Goal: Task Accomplishment & Management: Complete application form

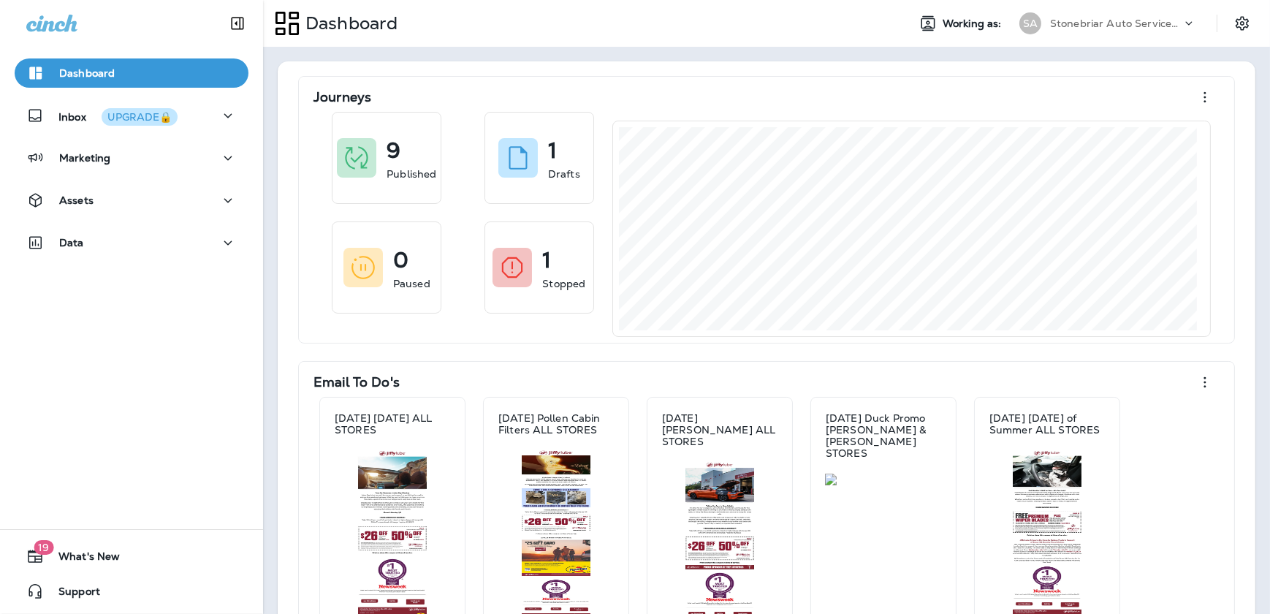
click at [134, 178] on div "Marketing" at bounding box center [131, 161] width 263 height 37
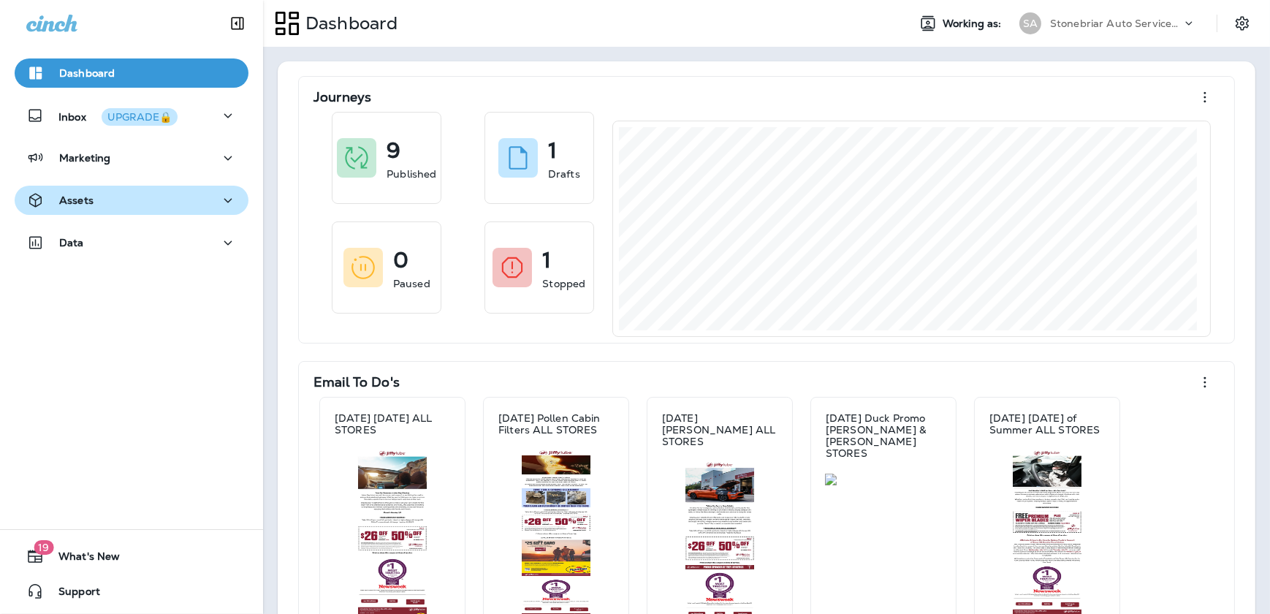
click at [134, 191] on div "Assets" at bounding box center [131, 200] width 210 height 18
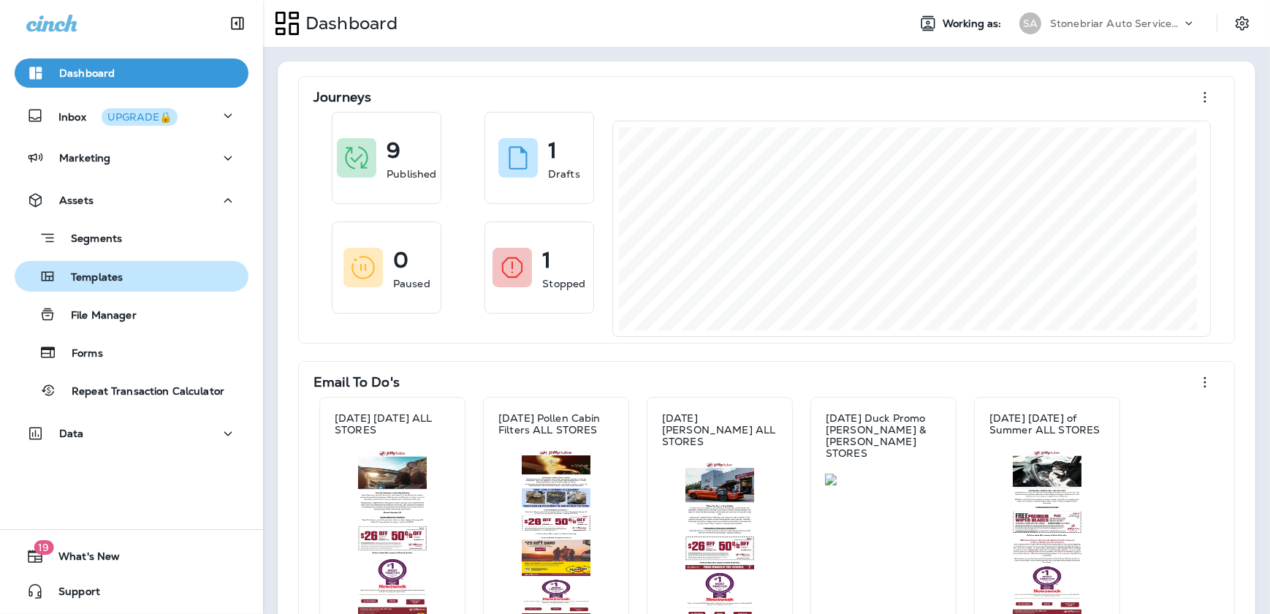
click at [120, 281] on p "Templates" at bounding box center [89, 278] width 67 height 14
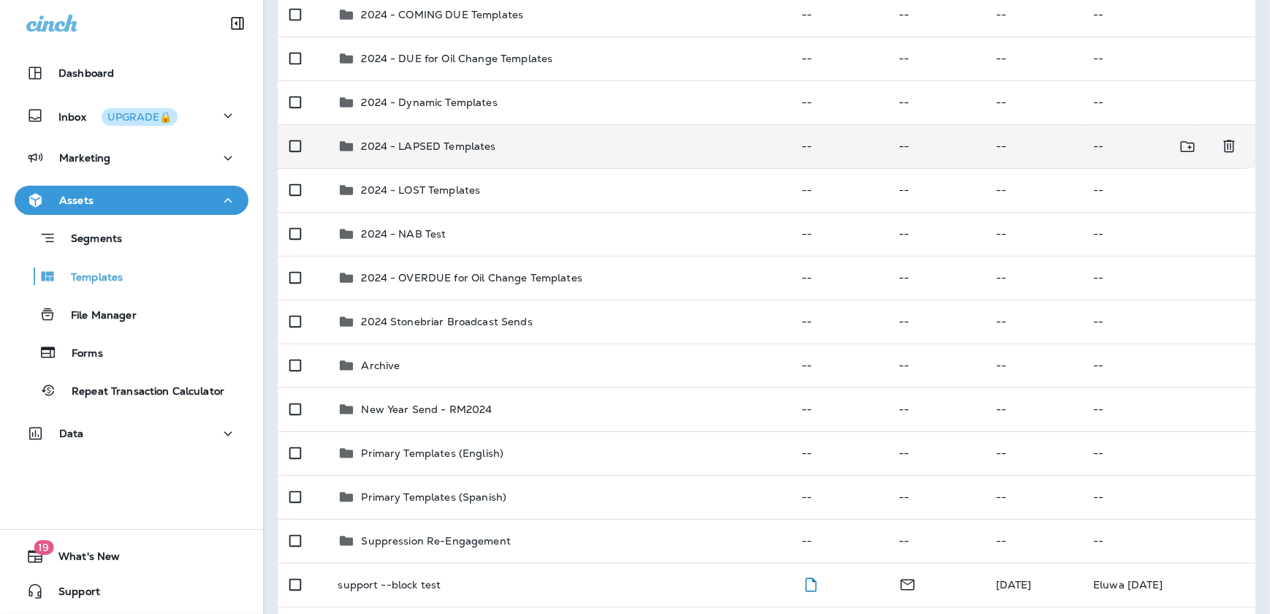
scroll to position [199, 0]
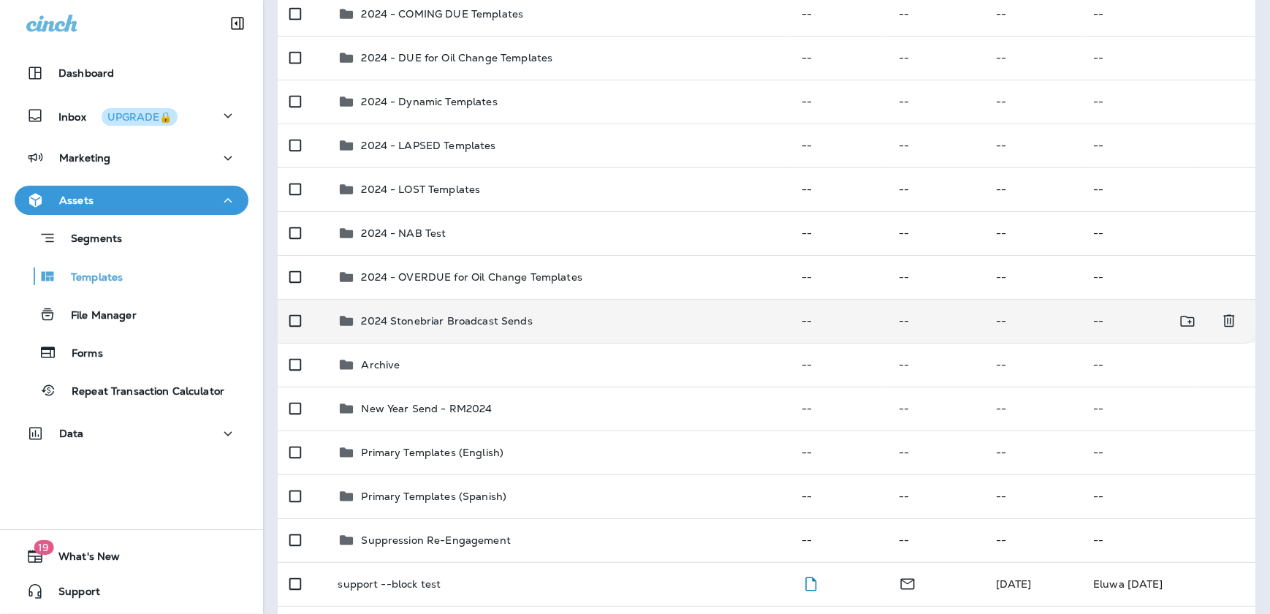
click at [463, 325] on p "2024 Stonebriar Broadcast Sends" at bounding box center [446, 321] width 171 height 12
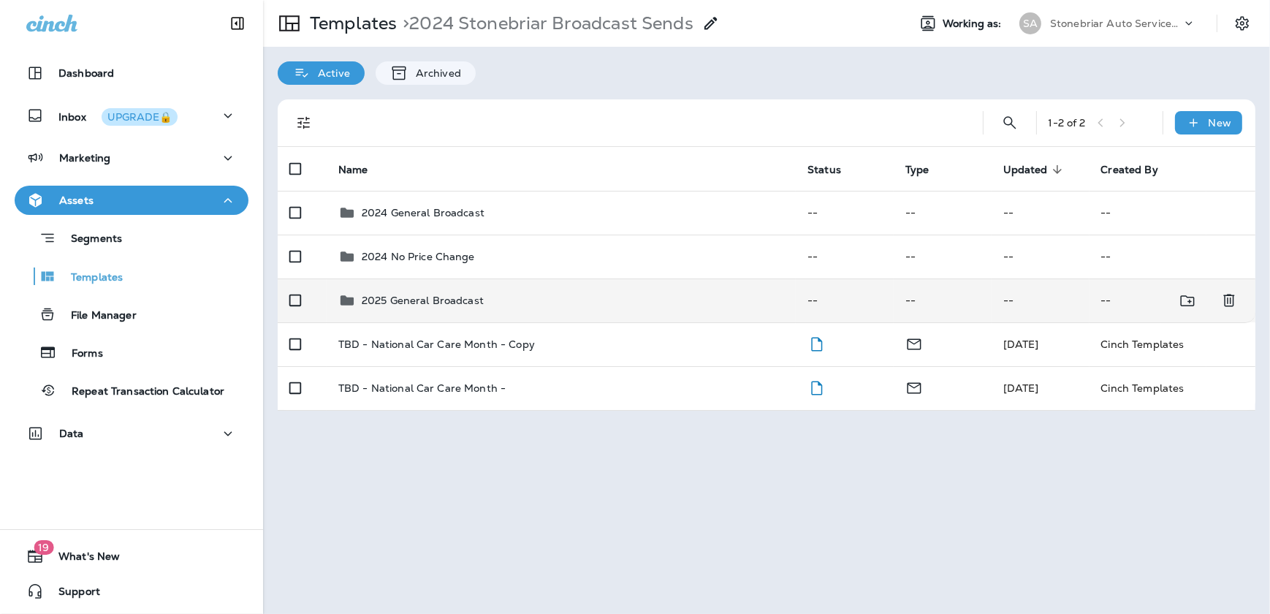
click at [453, 300] on p "2025 General Broadcast" at bounding box center [423, 301] width 122 height 12
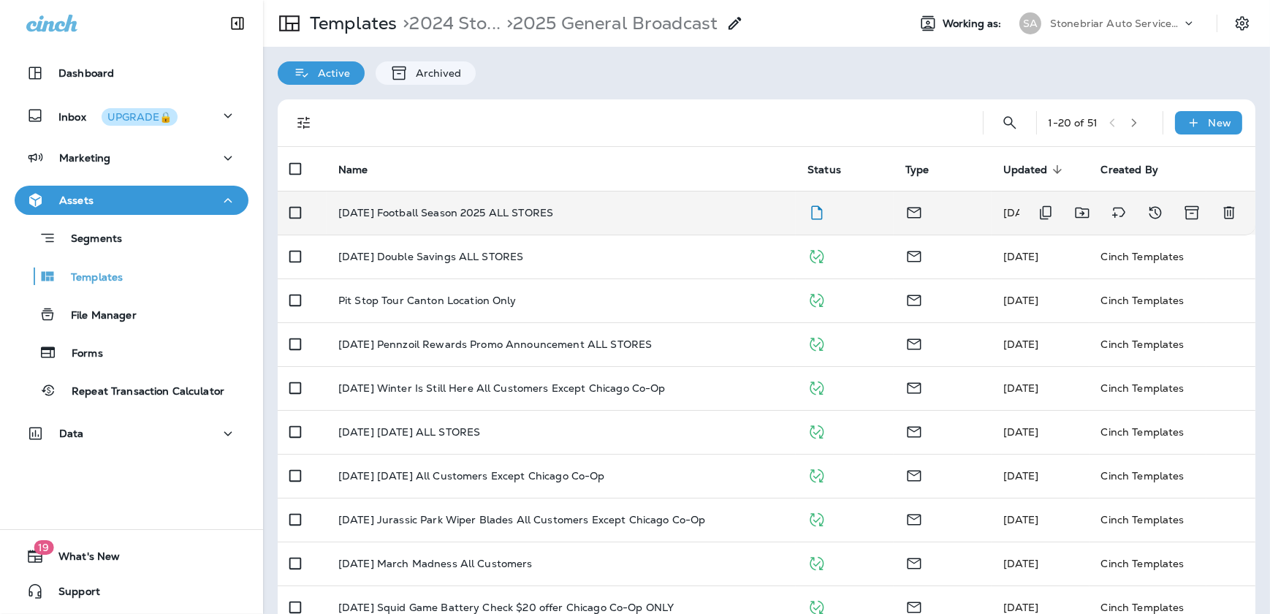
click at [390, 207] on p "[DATE] Football Season 2025 ALL STORES" at bounding box center [445, 213] width 215 height 12
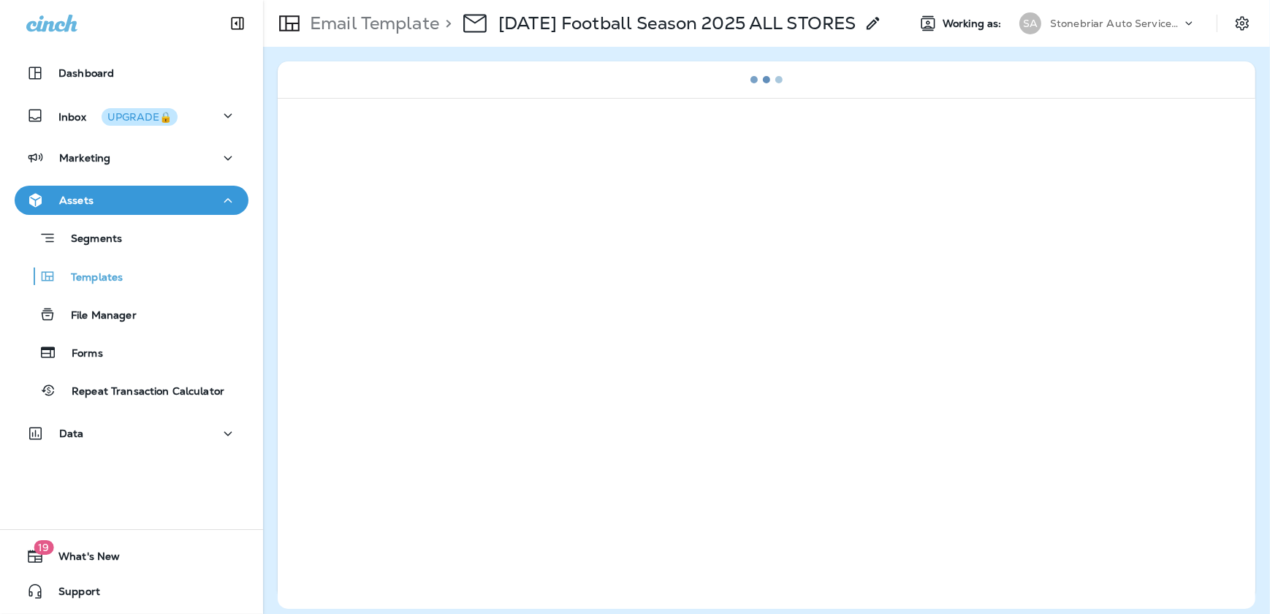
click at [882, 21] on icon at bounding box center [874, 24] width 18 height 18
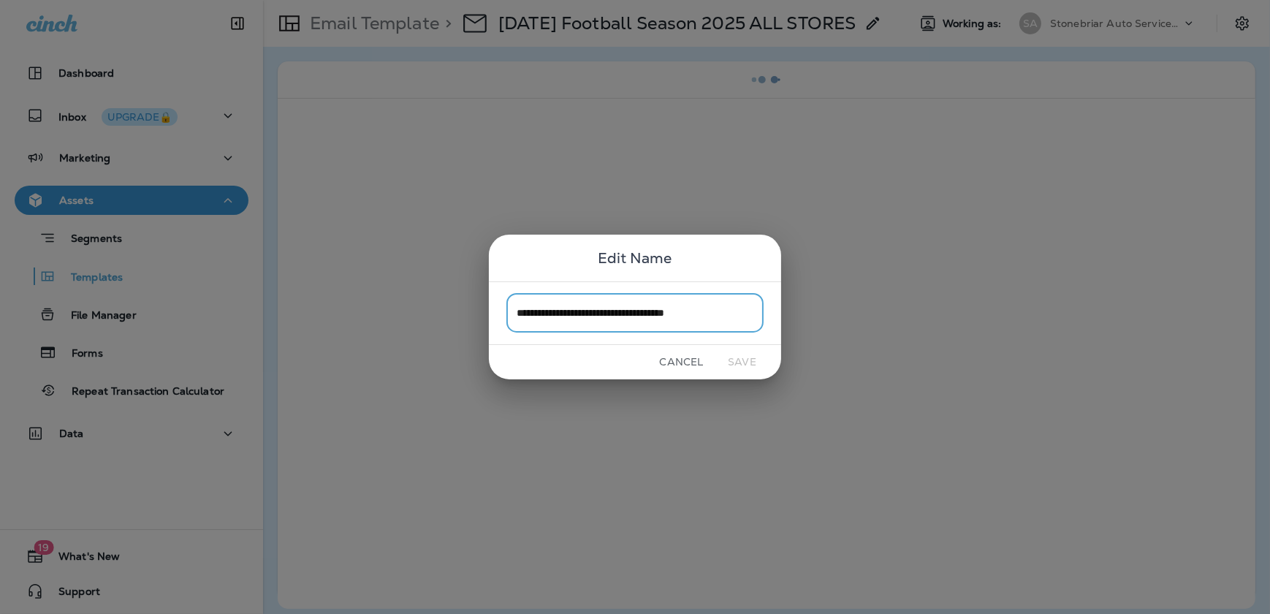
click at [544, 311] on input "**********" at bounding box center [635, 313] width 257 height 39
click at [542, 312] on input "**********" at bounding box center [635, 313] width 257 height 39
type input "**********"
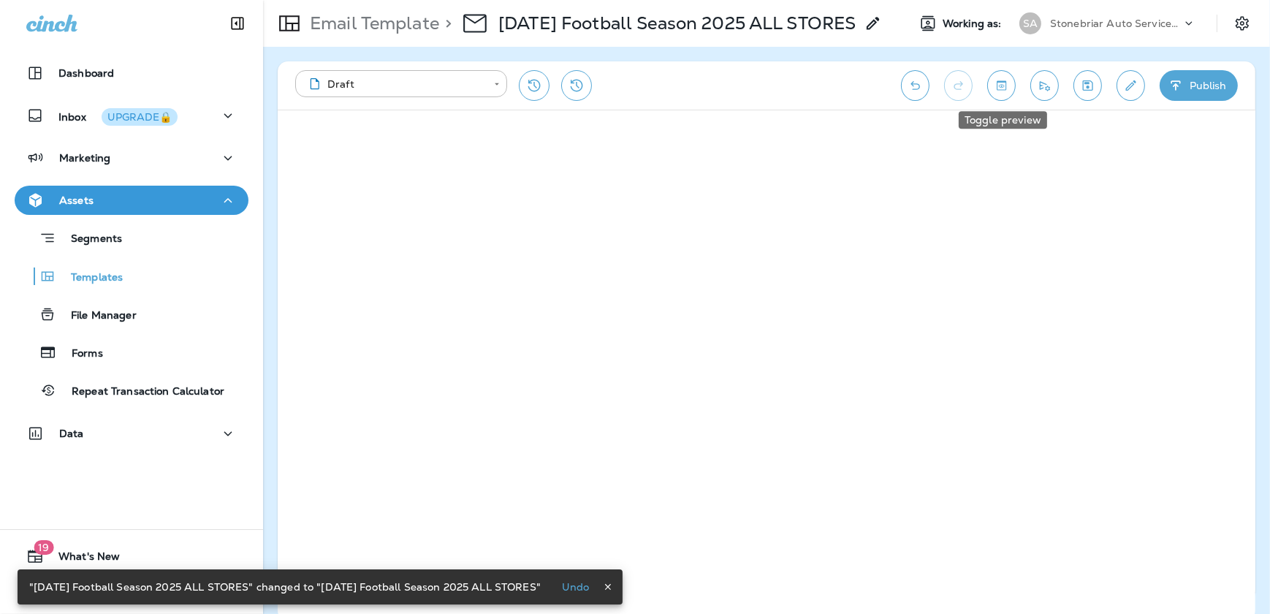
click at [1004, 88] on icon "Toggle preview" at bounding box center [1001, 85] width 15 height 15
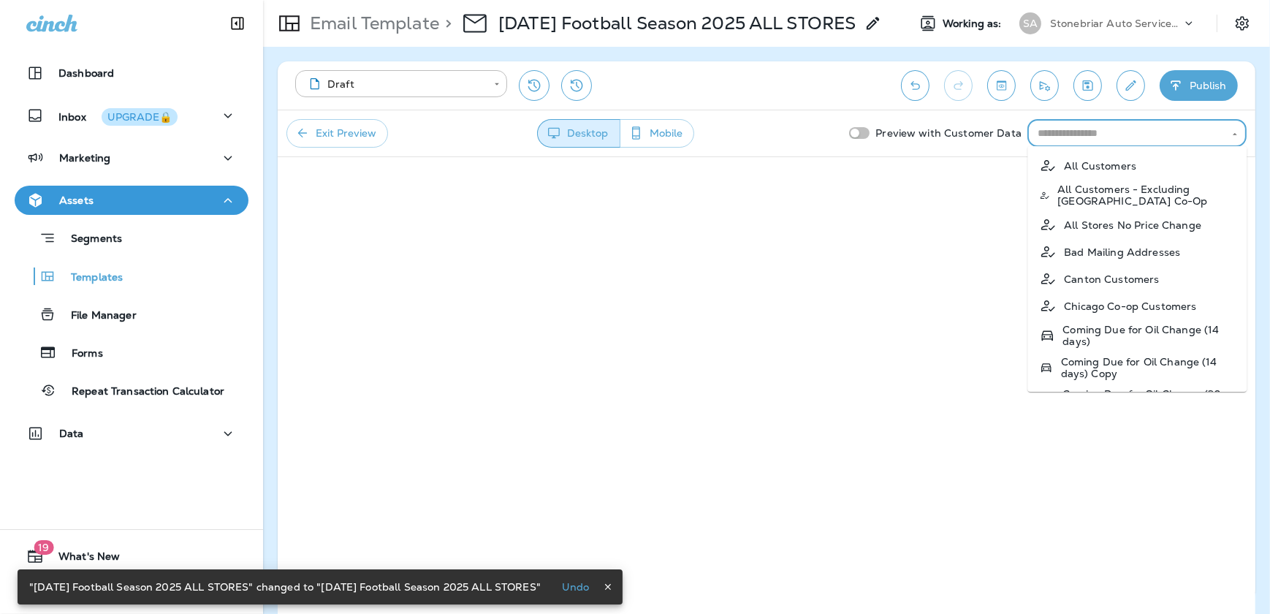
click at [1063, 140] on input "text" at bounding box center [1125, 133] width 186 height 18
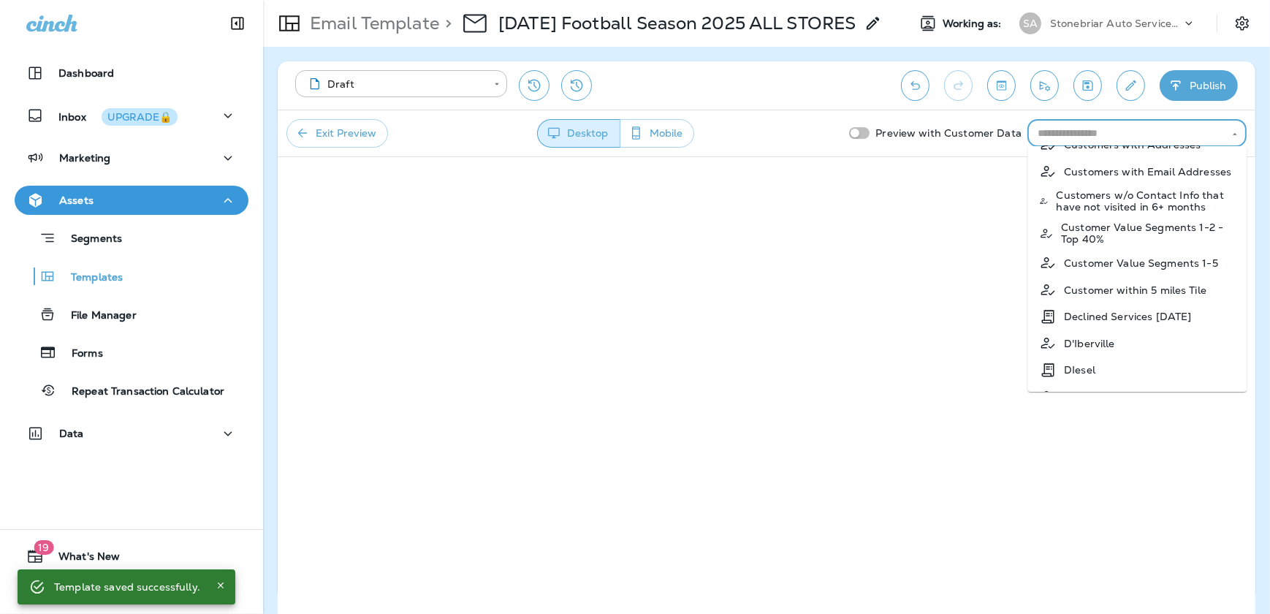
scroll to position [664, 0]
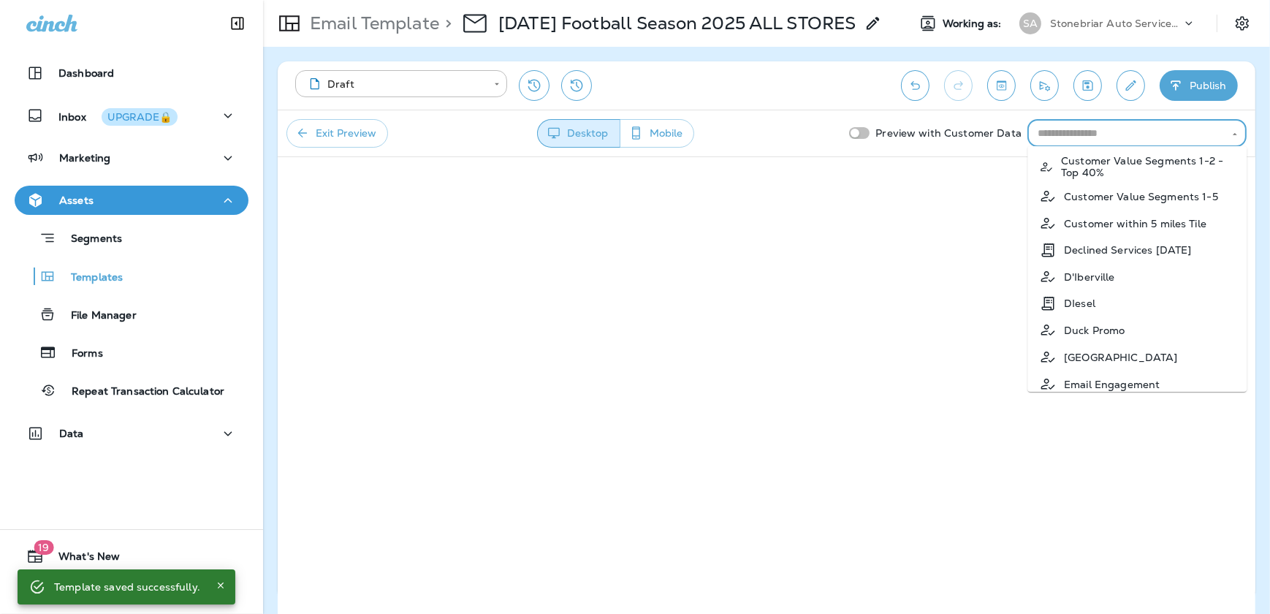
click at [1104, 311] on li "DIesel" at bounding box center [1137, 303] width 219 height 26
type input "******"
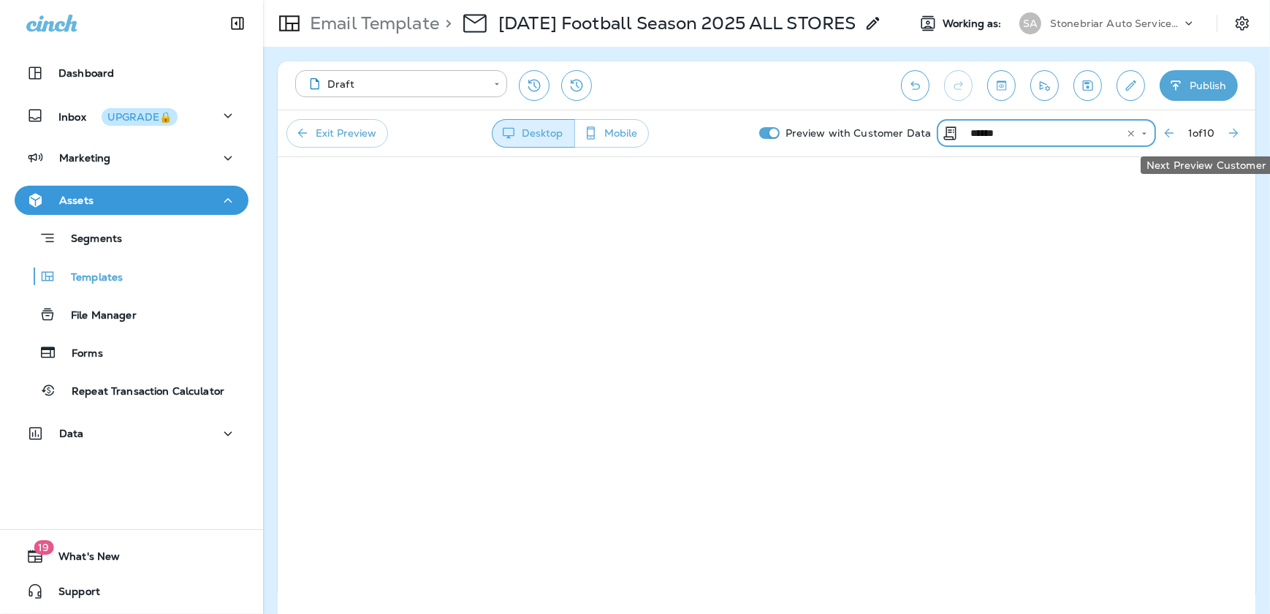
click at [1234, 134] on icon "Next Preview Customer" at bounding box center [1233, 133] width 15 height 15
click at [1229, 132] on icon "Next Preview Customer" at bounding box center [1233, 133] width 9 height 9
click at [1235, 134] on icon "Next Preview Customer" at bounding box center [1233, 133] width 9 height 9
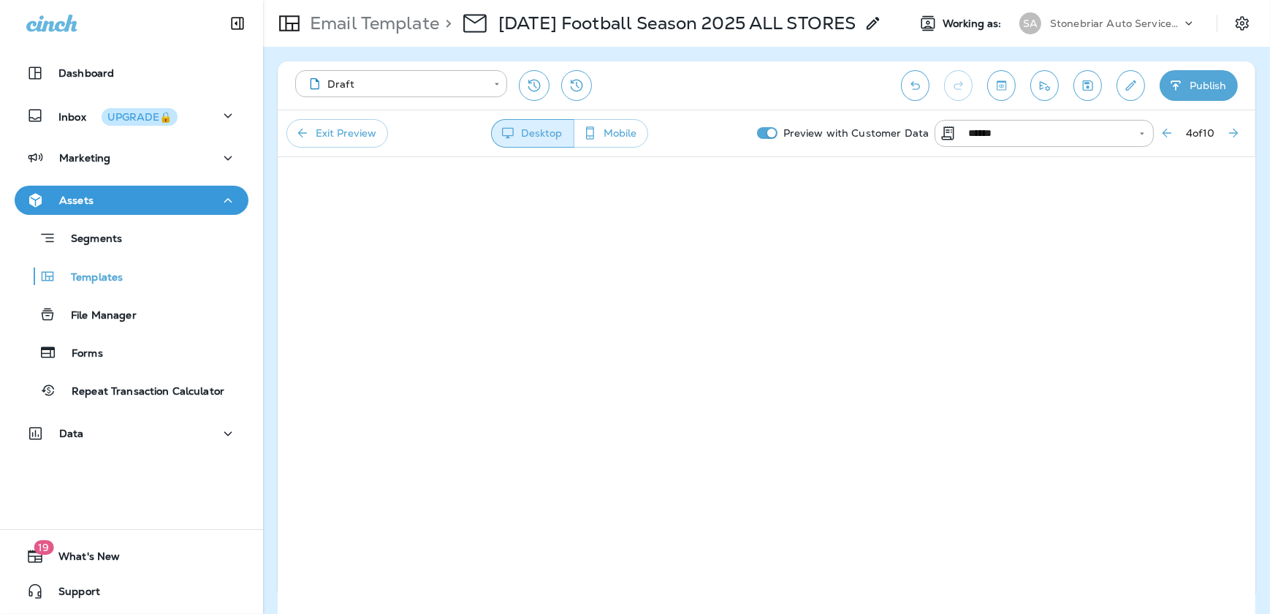
click at [1228, 130] on icon "Next Preview Customer" at bounding box center [1233, 133] width 15 height 15
click at [1229, 126] on icon "Next Preview Customer" at bounding box center [1233, 133] width 15 height 15
click at [1236, 134] on icon "Next Preview Customer" at bounding box center [1233, 133] width 9 height 9
click at [1221, 132] on button "Next Preview Customer" at bounding box center [1234, 133] width 26 height 26
click at [1237, 139] on icon "Next Preview Customer" at bounding box center [1233, 133] width 15 height 15
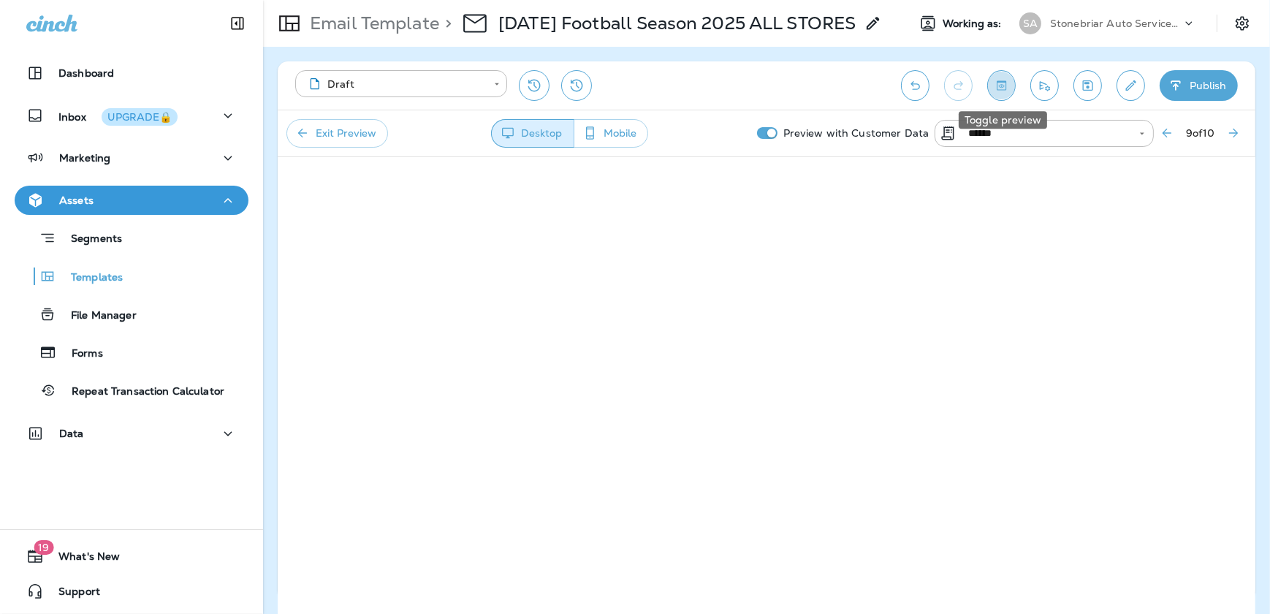
click at [1004, 83] on icon "Toggle preview" at bounding box center [1001, 85] width 15 height 15
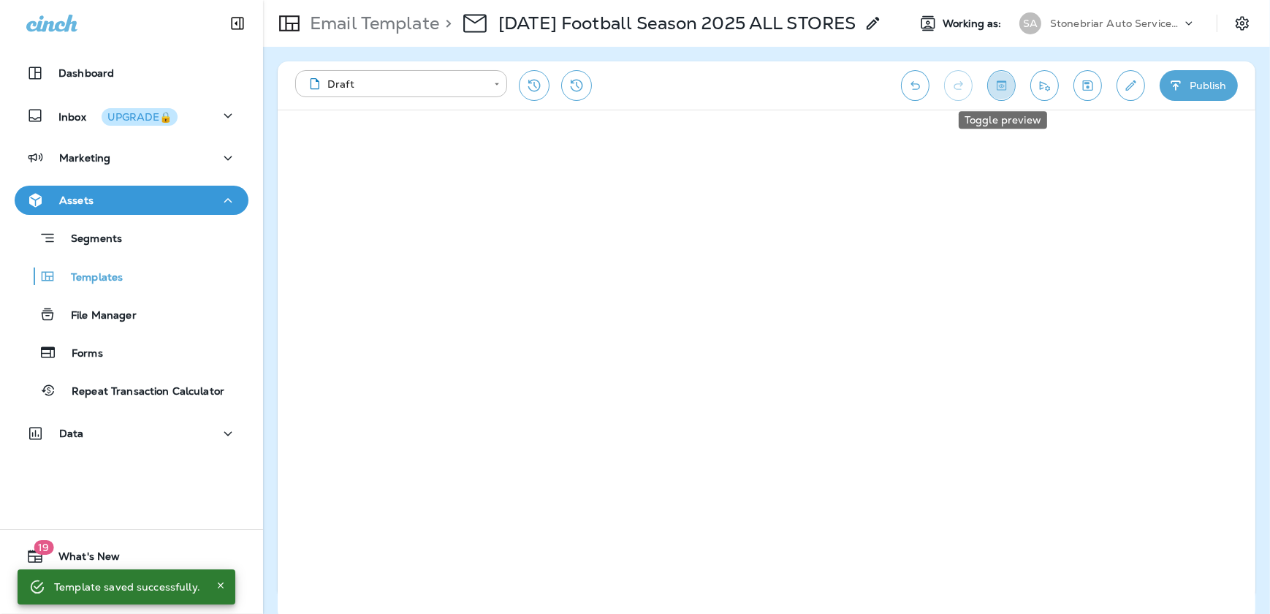
click at [1006, 89] on icon "Toggle preview" at bounding box center [1002, 85] width 10 height 10
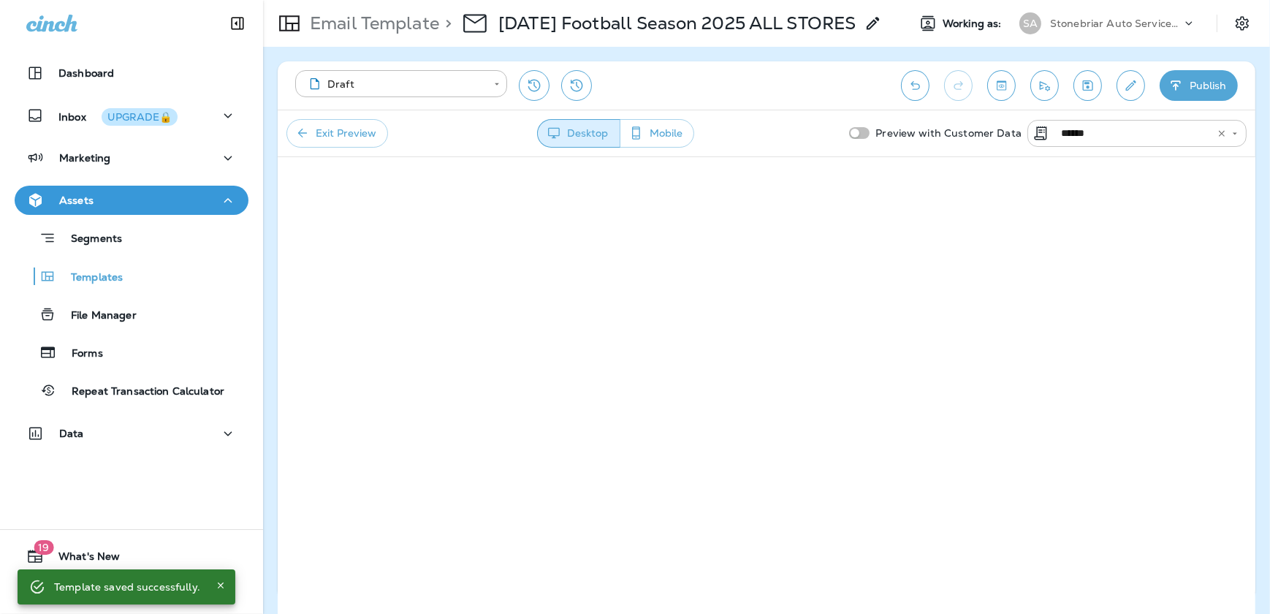
click at [1096, 139] on input "******" at bounding box center [1127, 133] width 144 height 18
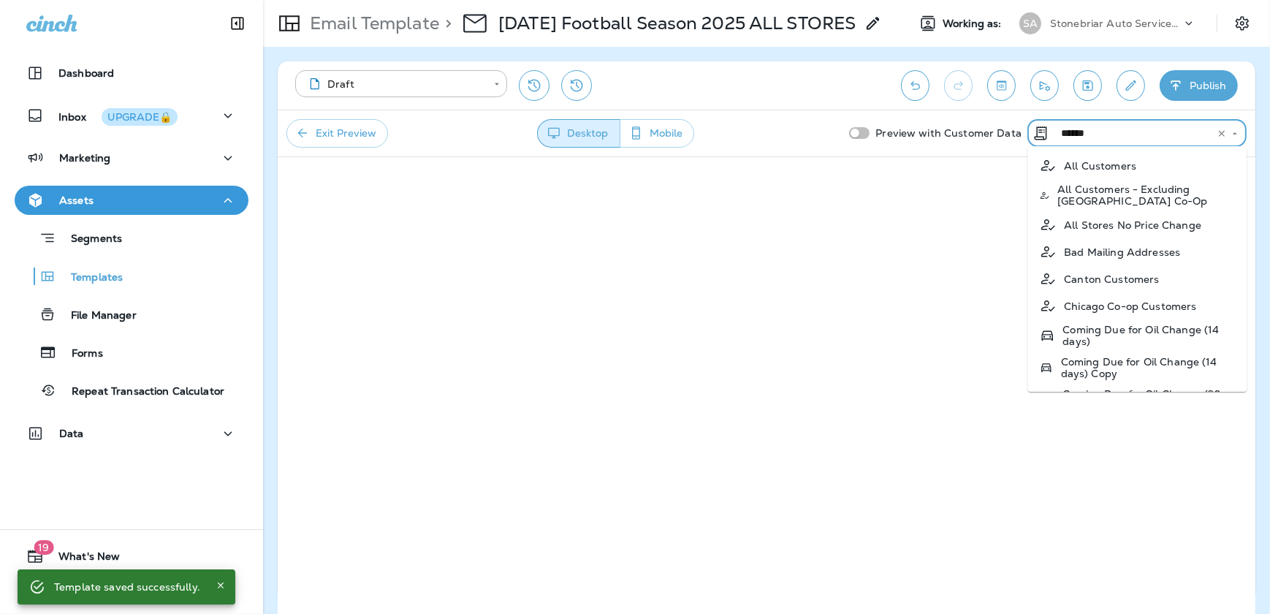
scroll to position [606, 0]
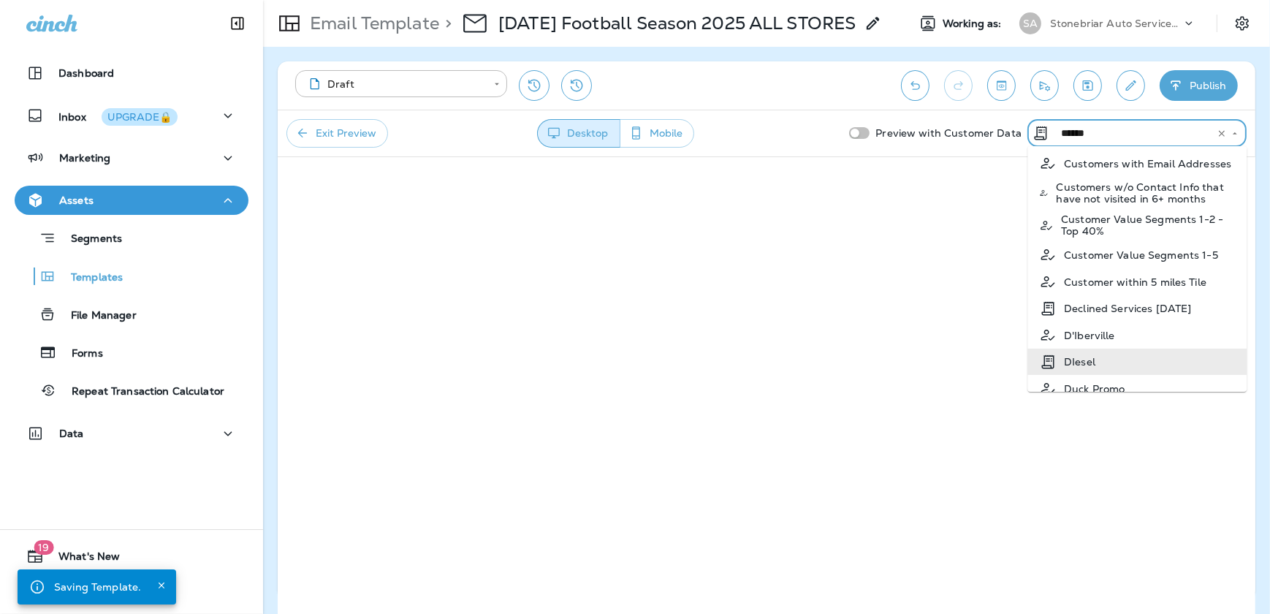
click at [1111, 134] on input "******" at bounding box center [1127, 133] width 144 height 18
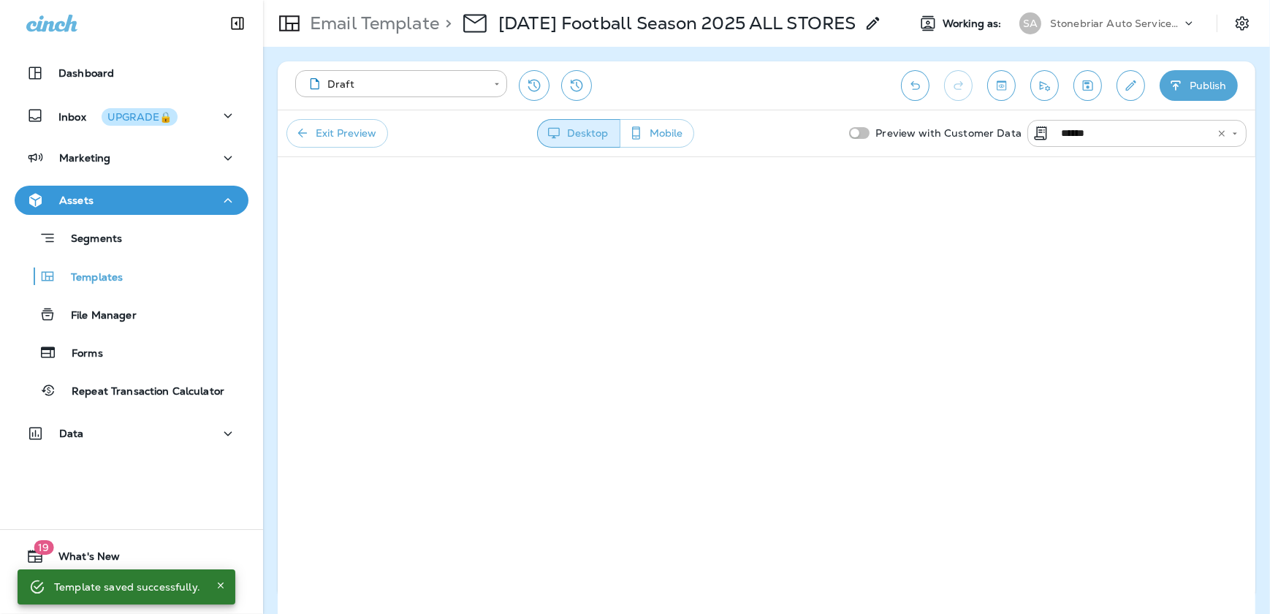
click at [1123, 143] on div "​ ****** ​" at bounding box center [1137, 133] width 219 height 27
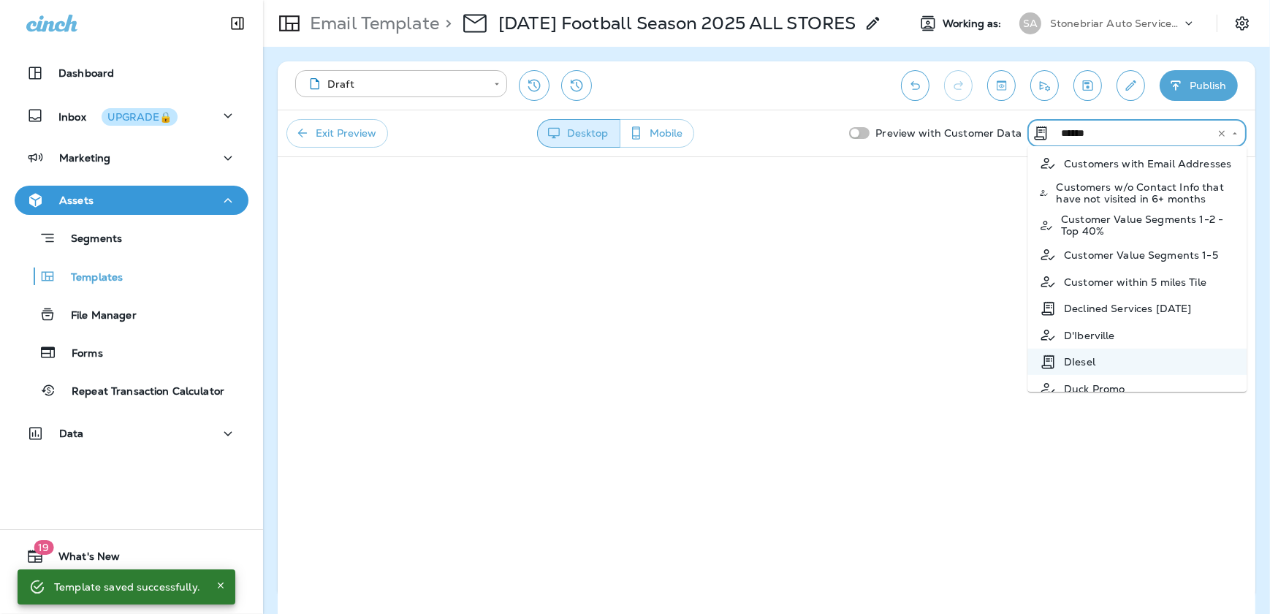
click at [1104, 369] on li "DIesel" at bounding box center [1137, 362] width 219 height 26
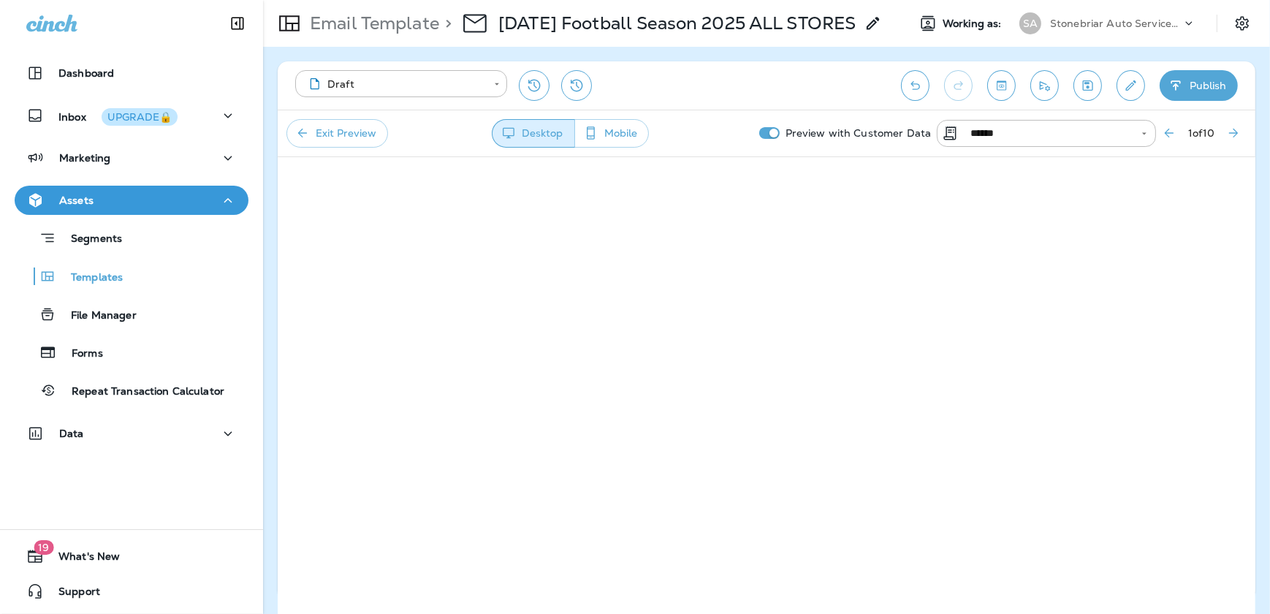
click at [784, 137] on p "Preview with Customer Data" at bounding box center [859, 132] width 158 height 23
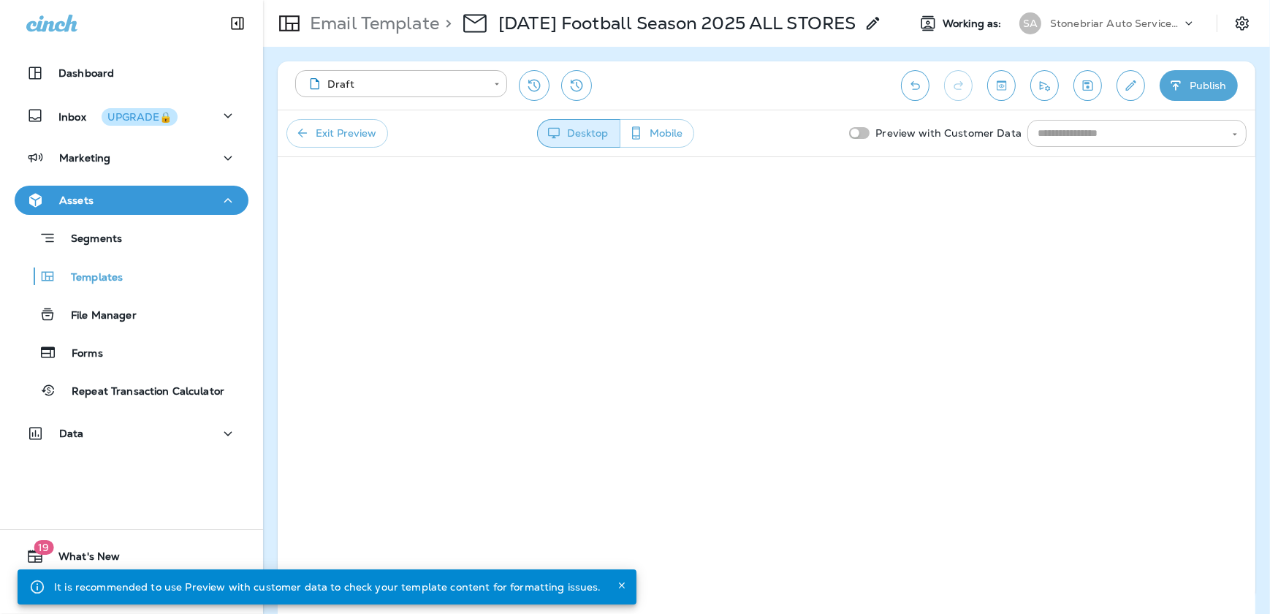
click at [1110, 126] on input "text" at bounding box center [1125, 133] width 186 height 18
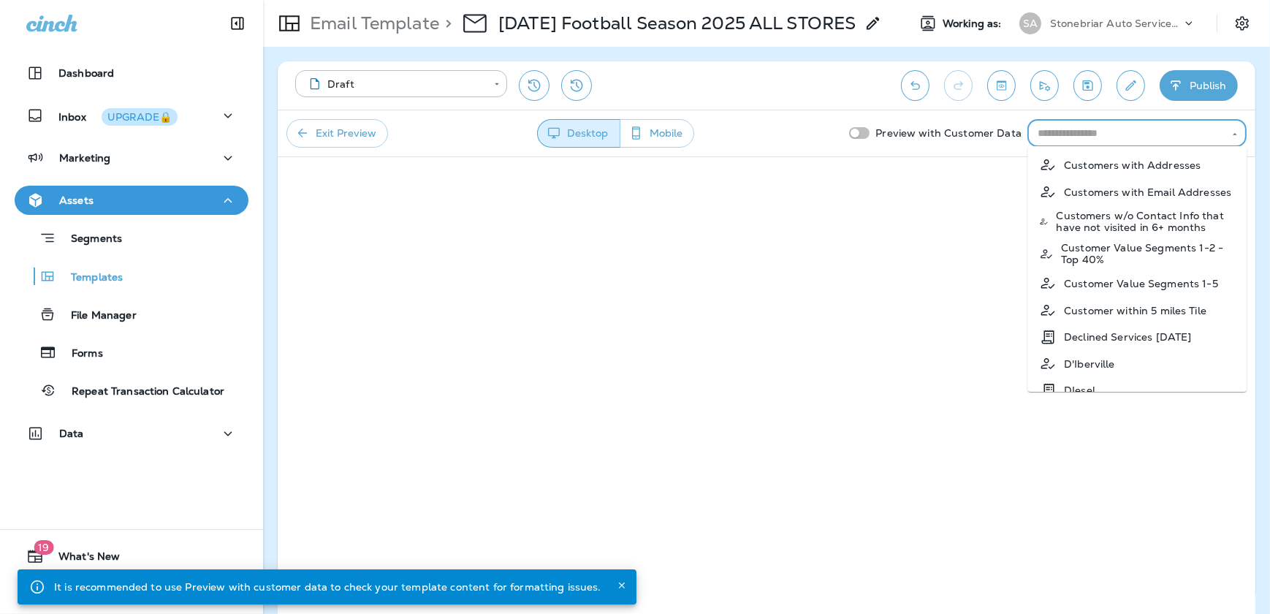
scroll to position [731, 0]
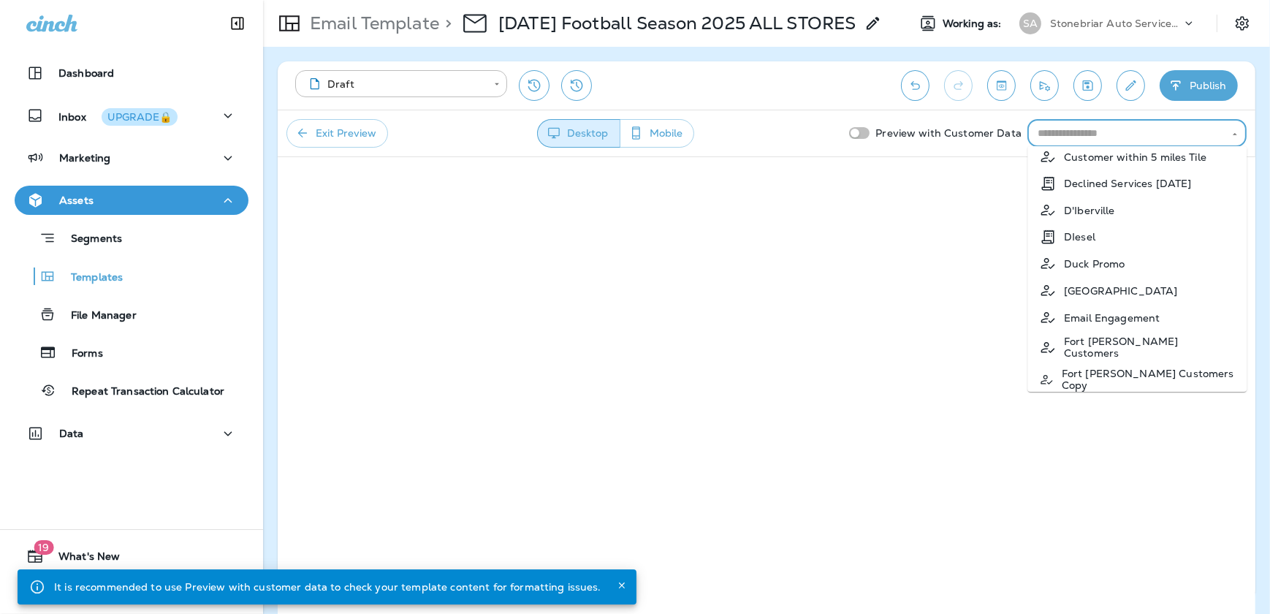
click at [1089, 250] on li "DIesel" at bounding box center [1137, 237] width 219 height 26
type input "******"
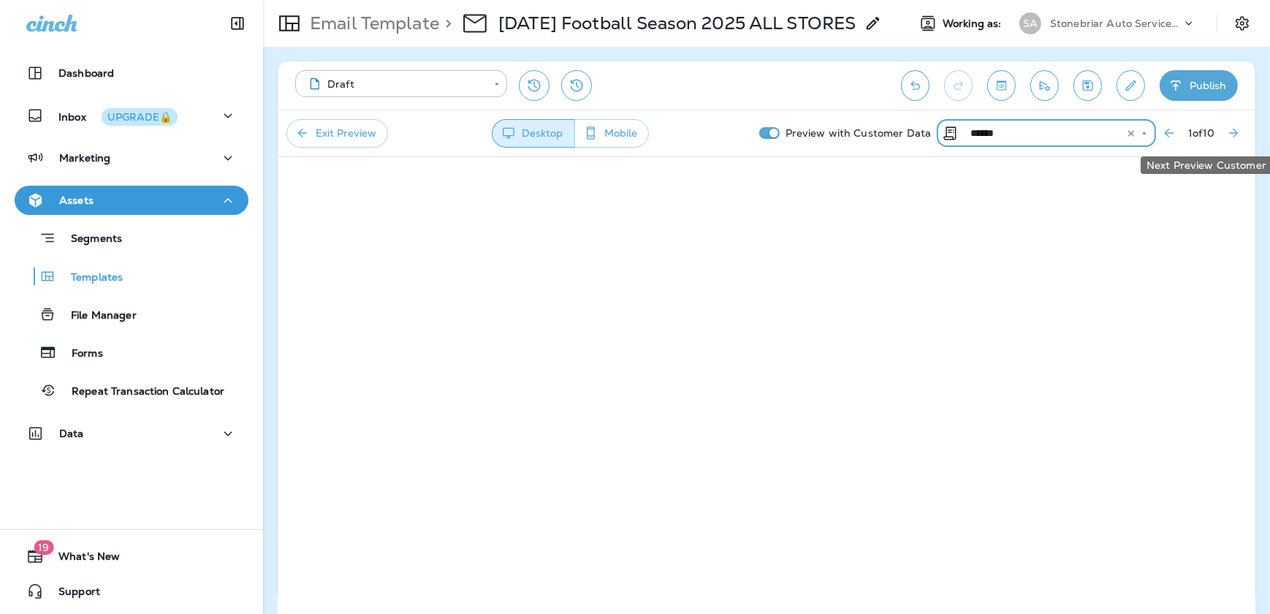
click at [1226, 129] on button "Next Preview Customer" at bounding box center [1234, 133] width 26 height 26
click at [1229, 137] on icon "Next Preview Customer" at bounding box center [1233, 133] width 15 height 15
click at [1224, 135] on button "Next Preview Customer" at bounding box center [1234, 133] width 26 height 26
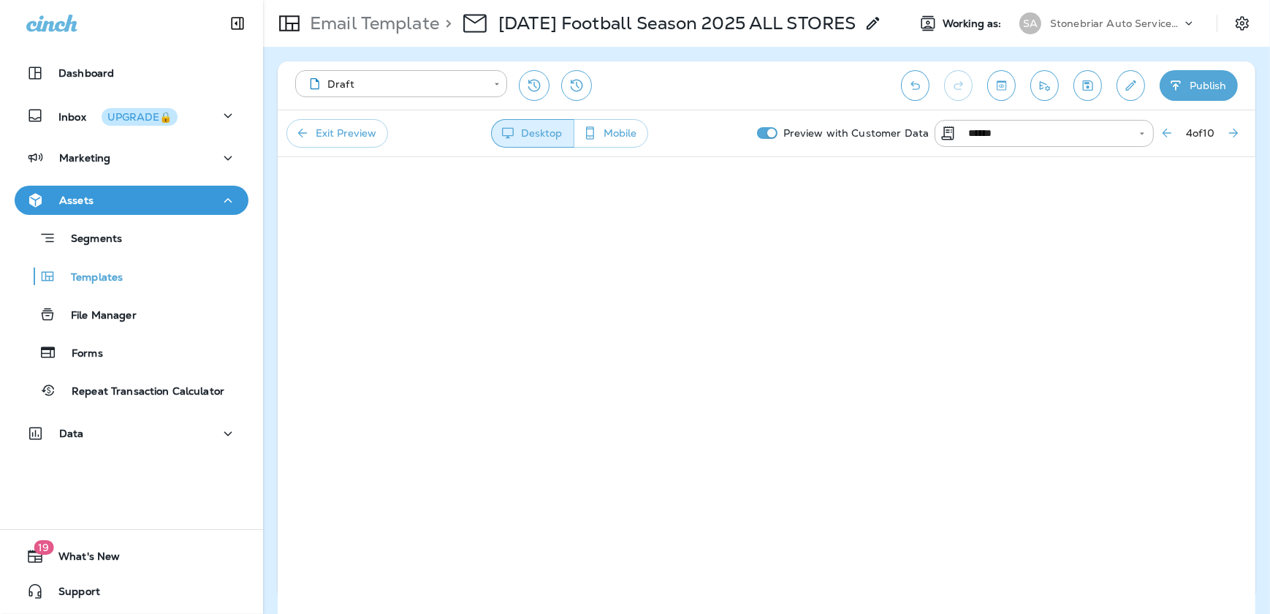
click at [1226, 129] on icon "Next Preview Customer" at bounding box center [1233, 133] width 15 height 15
click at [1004, 86] on icon "Toggle preview" at bounding box center [1001, 85] width 15 height 15
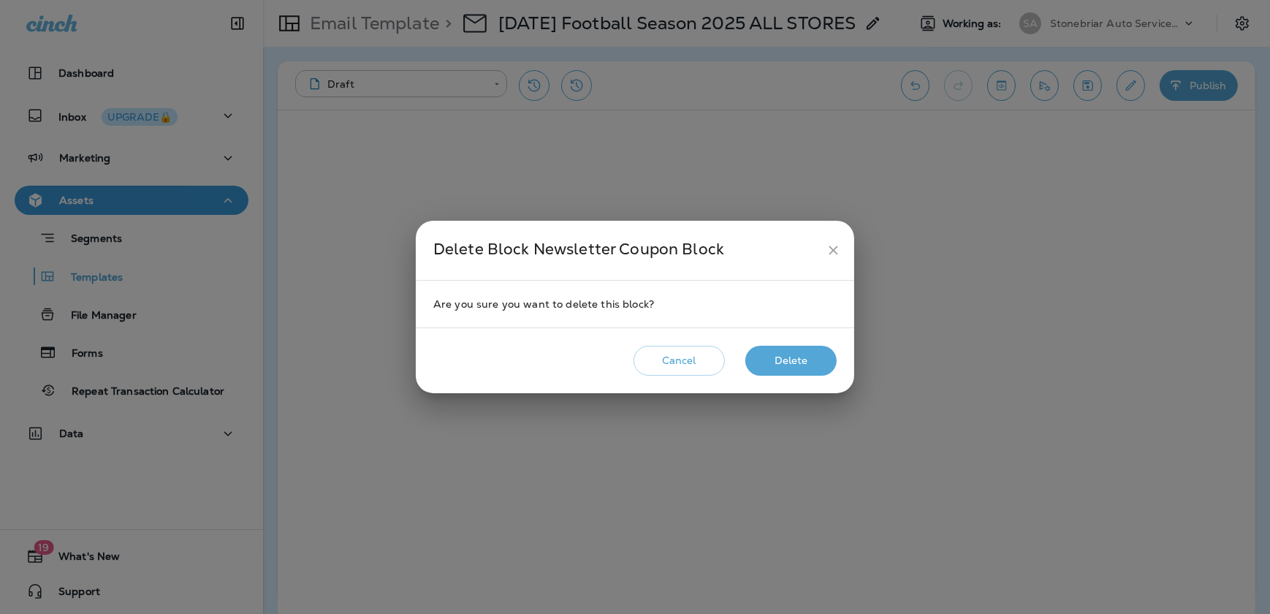
click at [789, 367] on button "Delete" at bounding box center [791, 361] width 91 height 30
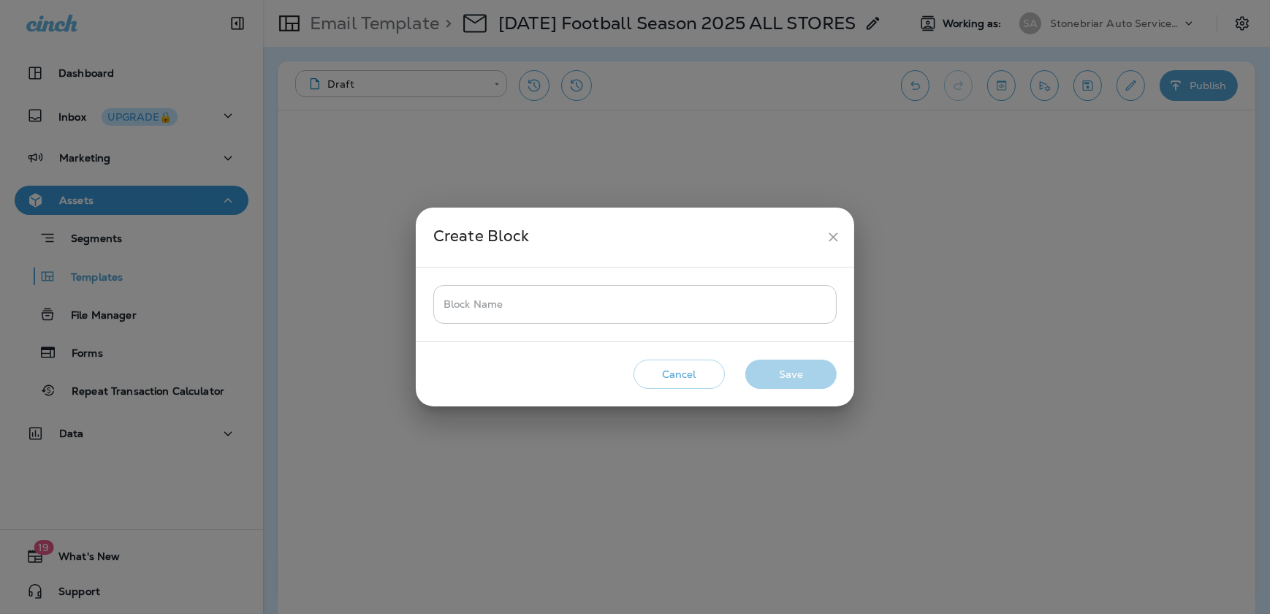
click at [514, 305] on input "Block Name" at bounding box center [634, 304] width 403 height 39
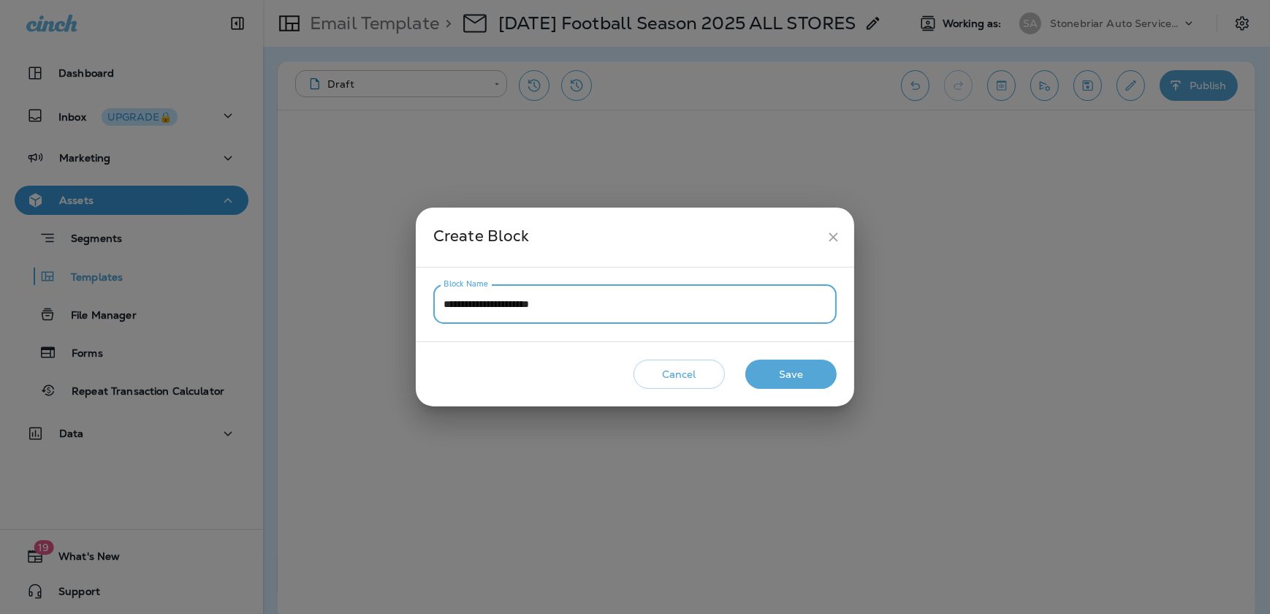
type input "**********"
click at [804, 368] on button "Save" at bounding box center [791, 375] width 91 height 30
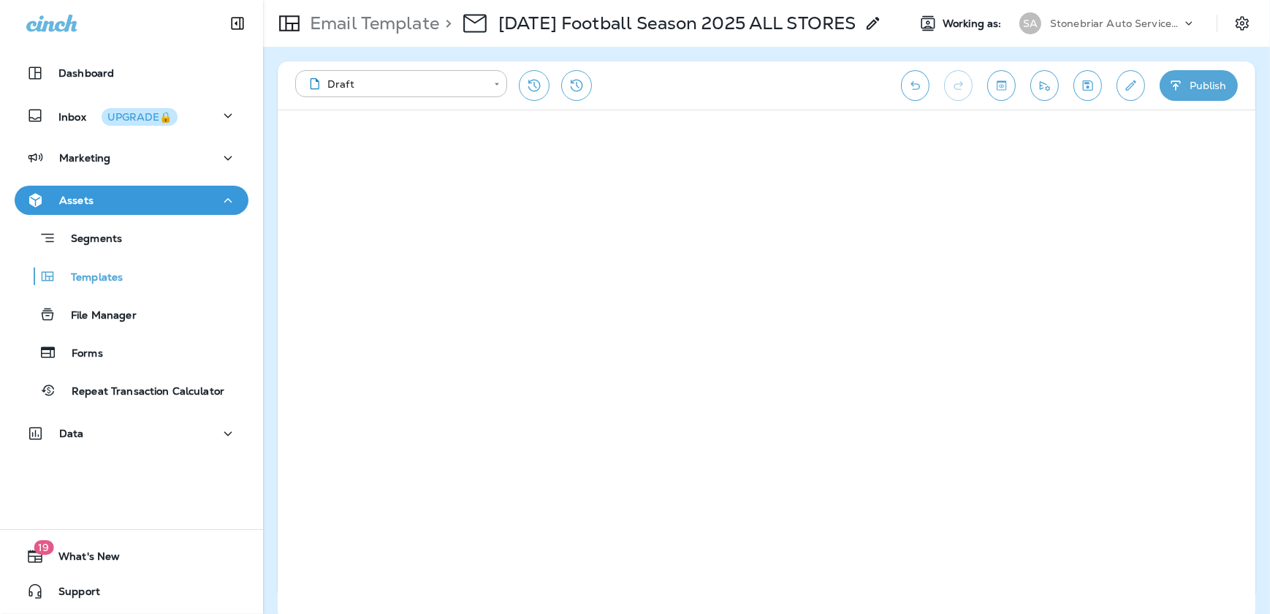
click at [1009, 91] on icon "Toggle preview" at bounding box center [1001, 85] width 15 height 15
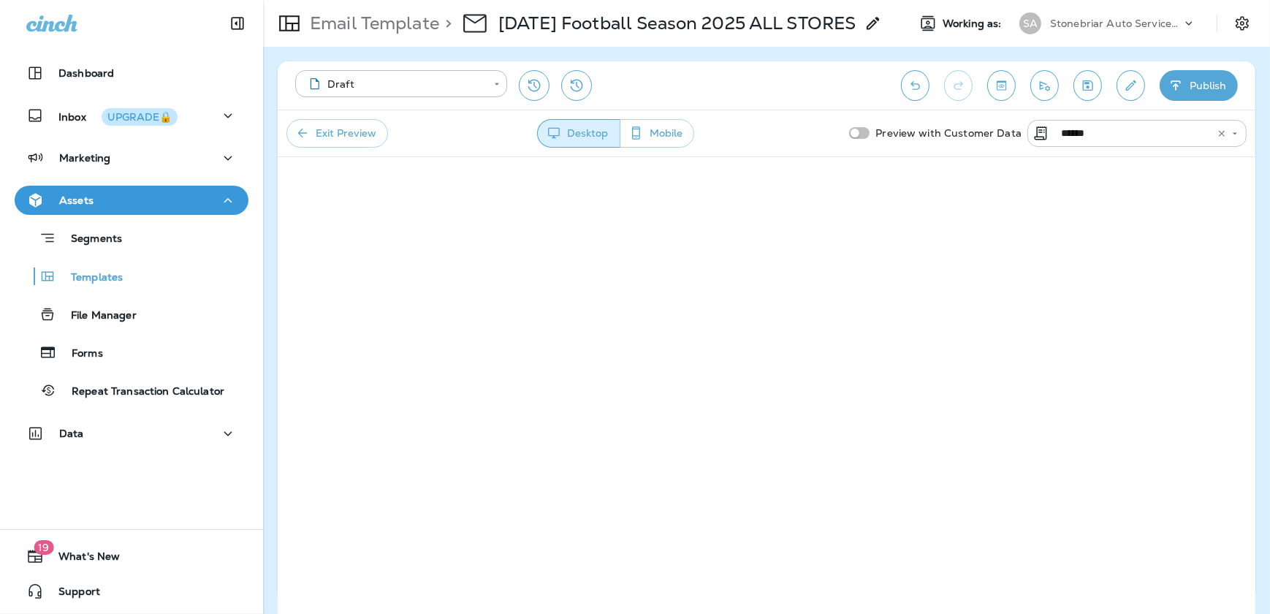
click at [1160, 132] on input "******" at bounding box center [1127, 133] width 144 height 18
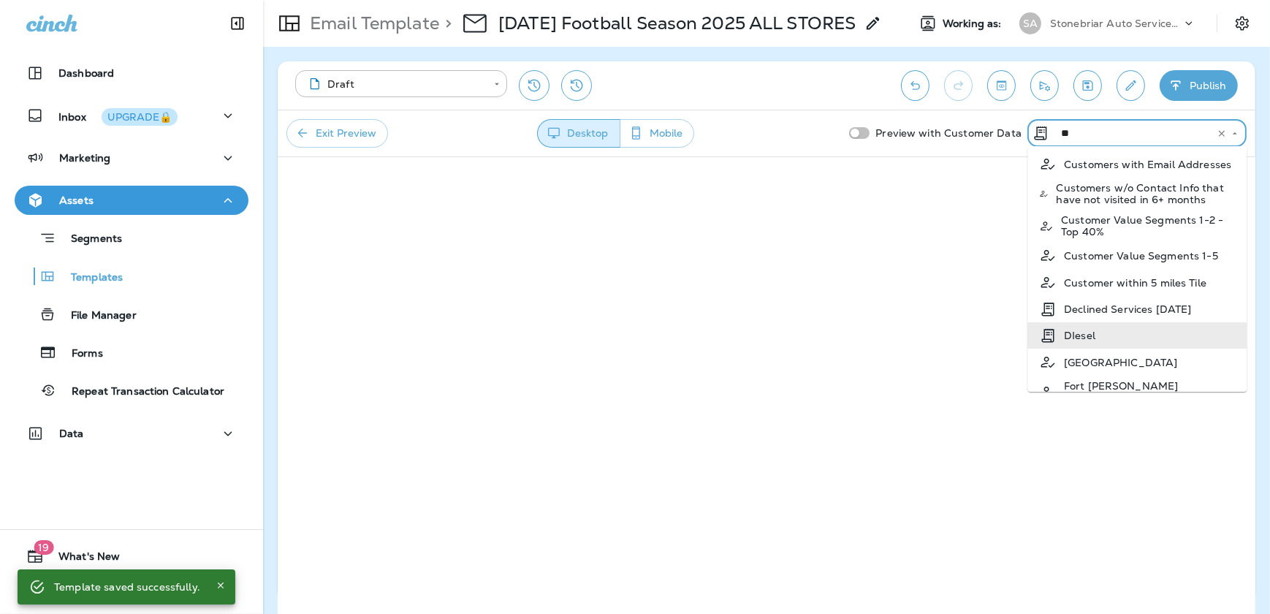
scroll to position [0, 0]
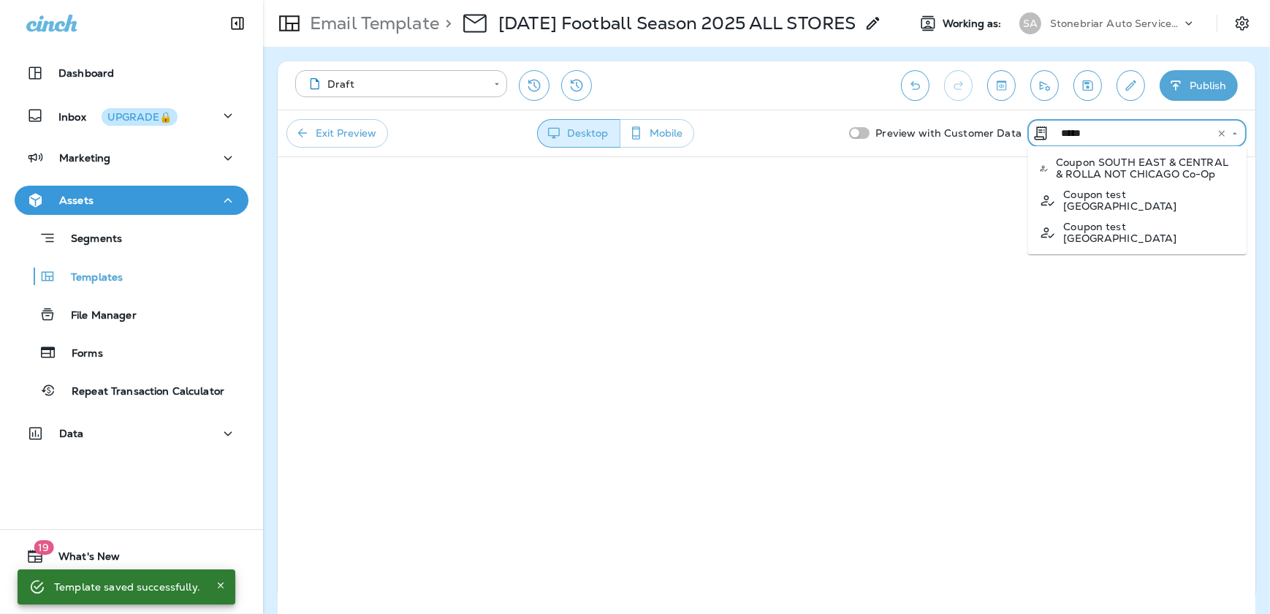
click at [1157, 172] on p "Coupon SOUTH EAST & CENTRAL & ROLLA NOT CHICAGO Co-Op" at bounding box center [1145, 167] width 179 height 23
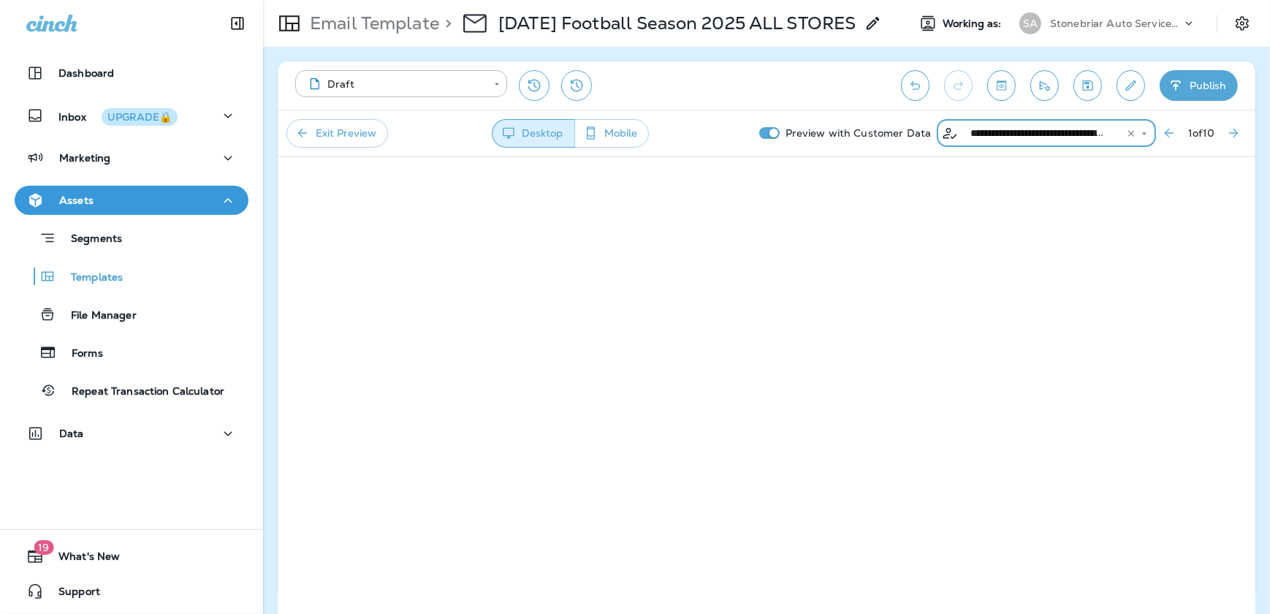
type input "**********"
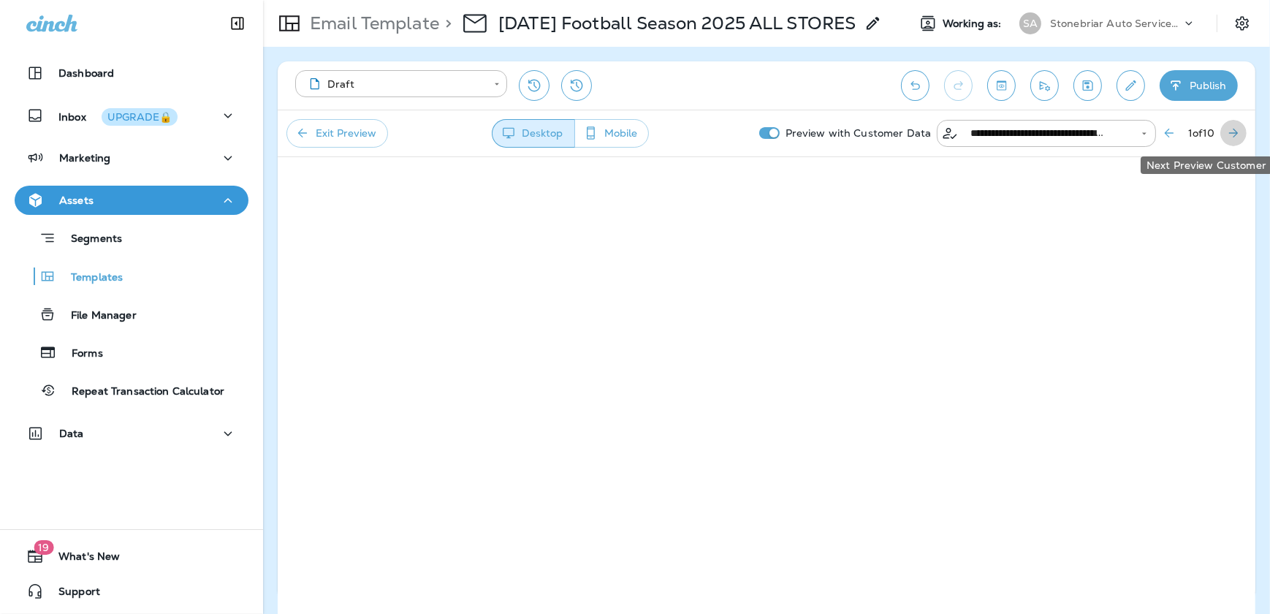
click at [1234, 135] on icon "Next Preview Customer" at bounding box center [1233, 133] width 15 height 15
click at [1237, 130] on icon "Next Preview Customer" at bounding box center [1233, 133] width 15 height 15
click at [1234, 121] on button "Next Preview Customer" at bounding box center [1234, 133] width 26 height 26
click at [1229, 139] on icon "Next Preview Customer" at bounding box center [1233, 133] width 15 height 15
click at [1239, 132] on icon "Next Preview Customer" at bounding box center [1233, 133] width 15 height 15
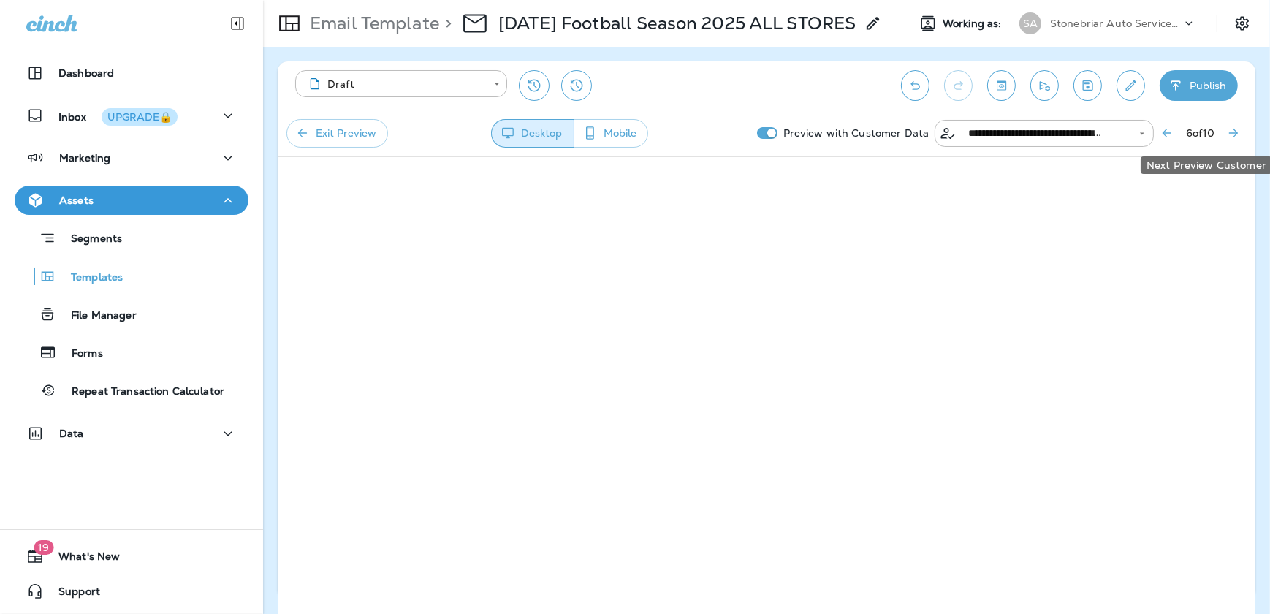
click at [1232, 126] on icon "Next Preview Customer" at bounding box center [1233, 133] width 15 height 15
click at [1229, 132] on icon "Next Preview Customer" at bounding box center [1233, 133] width 15 height 15
click at [1224, 134] on button "Next Preview Customer" at bounding box center [1234, 133] width 26 height 26
click at [1229, 138] on icon "Next Preview Customer" at bounding box center [1233, 133] width 15 height 15
click at [1180, 93] on button "Publish" at bounding box center [1199, 85] width 78 height 31
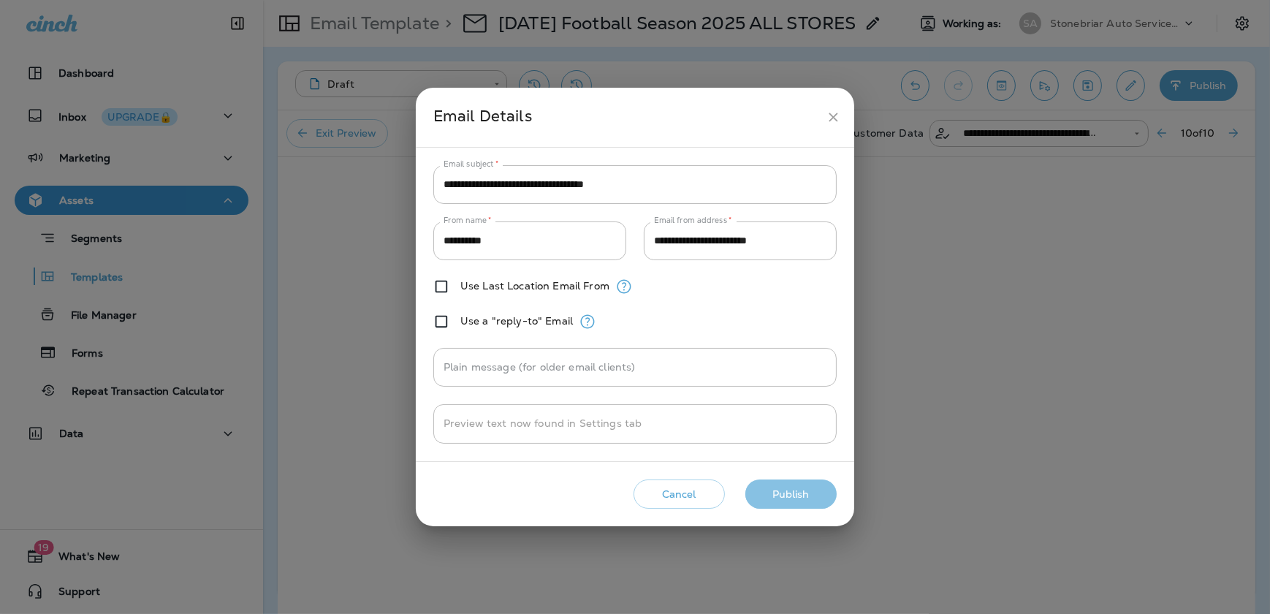
click at [811, 493] on button "Publish" at bounding box center [791, 494] width 91 height 30
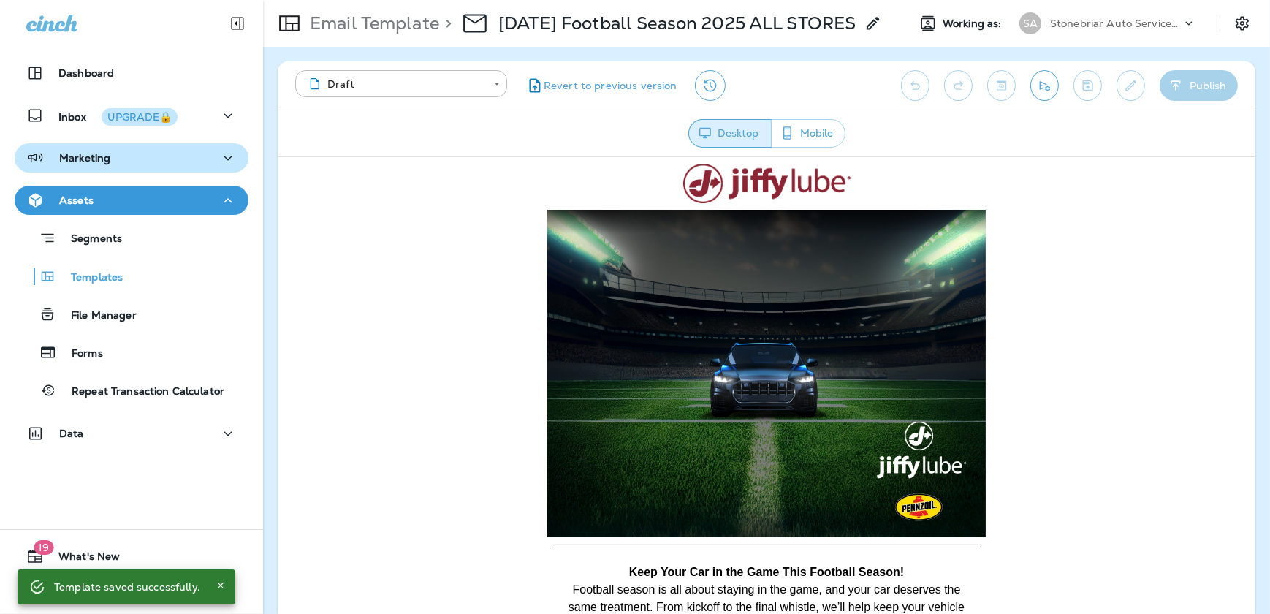
click at [144, 154] on div "Marketing" at bounding box center [131, 158] width 210 height 18
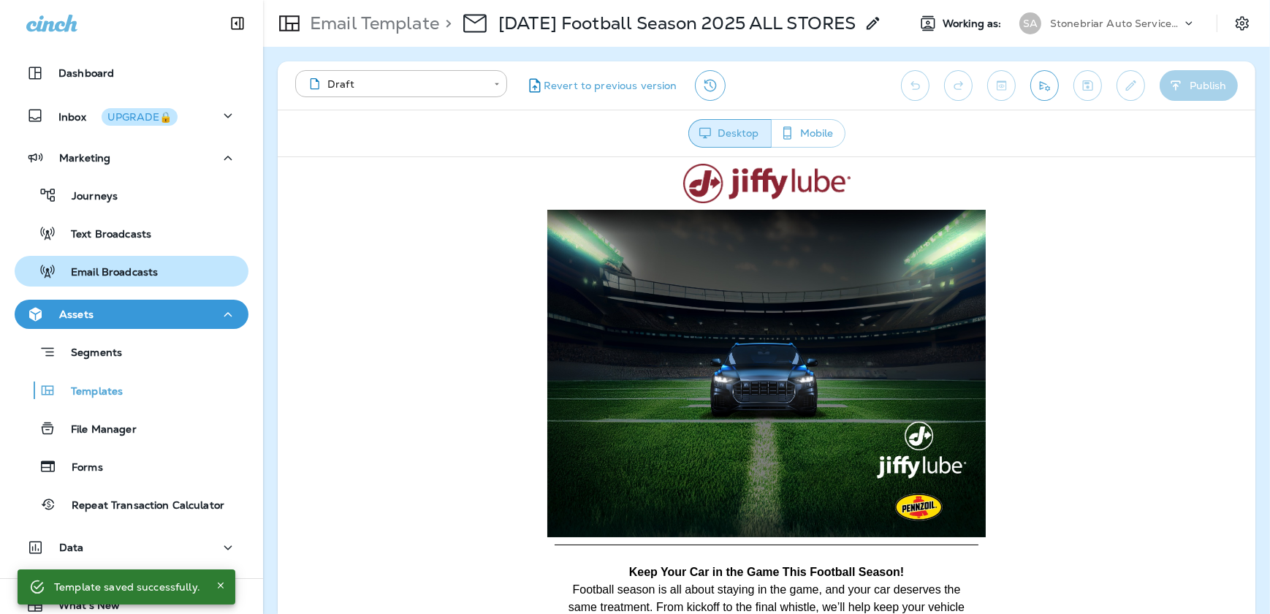
click at [132, 272] on p "Email Broadcasts" at bounding box center [107, 273] width 102 height 14
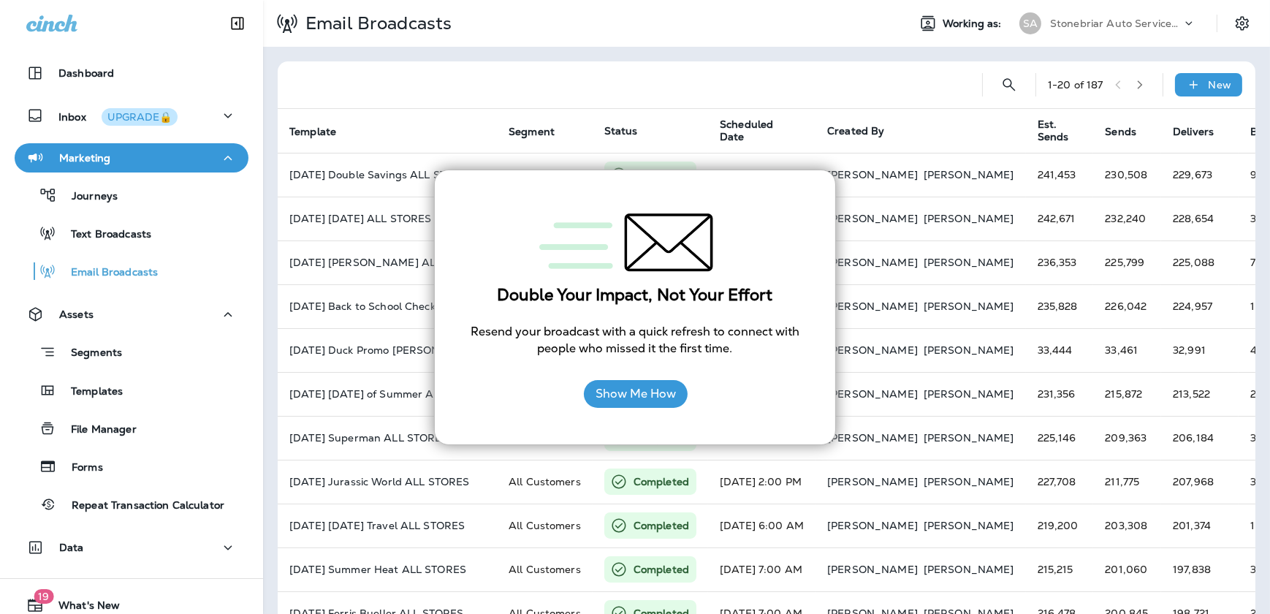
click at [599, 110] on th "Status" at bounding box center [650, 131] width 115 height 44
click at [663, 386] on button "Show Me How" at bounding box center [636, 394] width 104 height 28
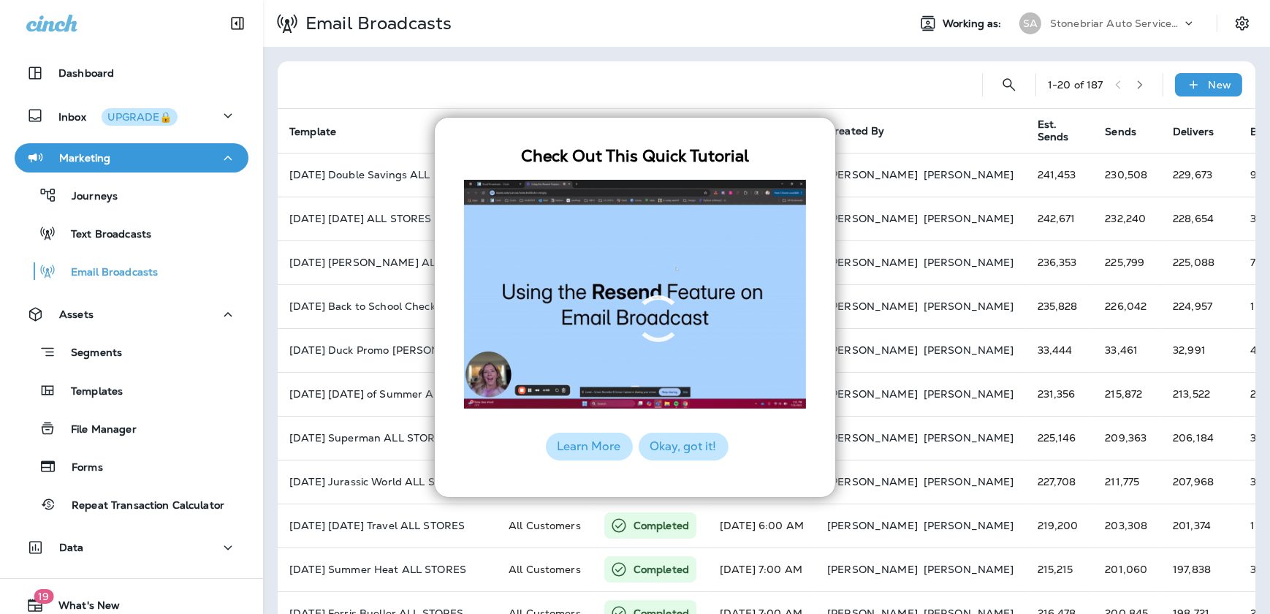
click at [661, 444] on button "Okay, got it!" at bounding box center [684, 447] width 90 height 28
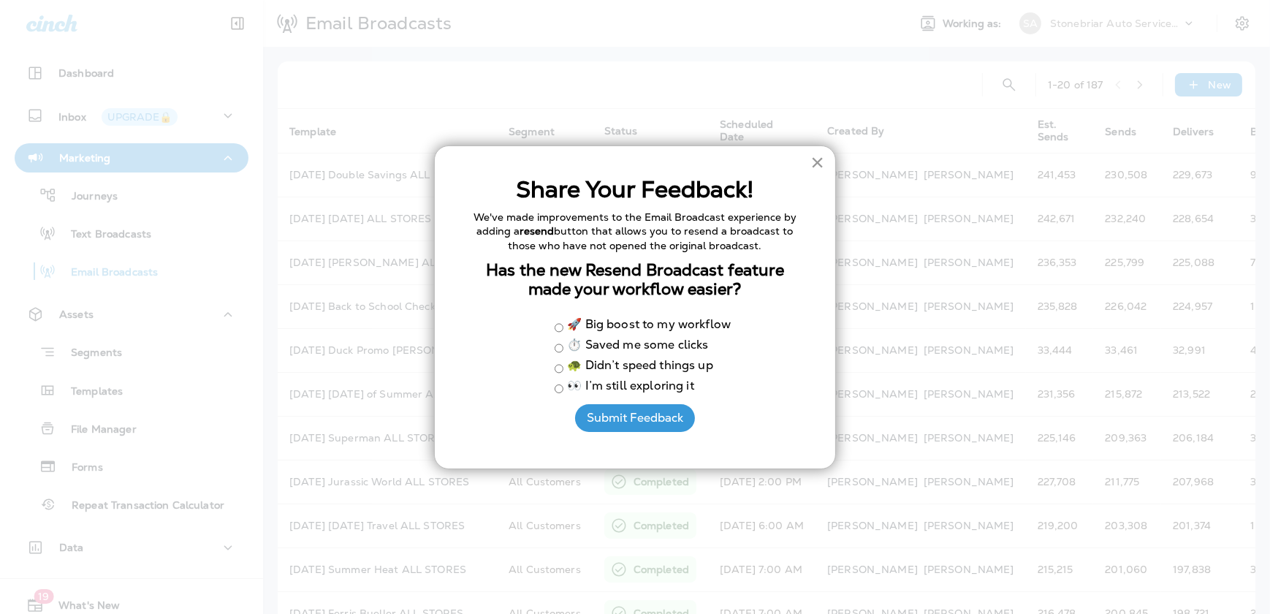
click at [811, 164] on button "×" at bounding box center [818, 162] width 14 height 23
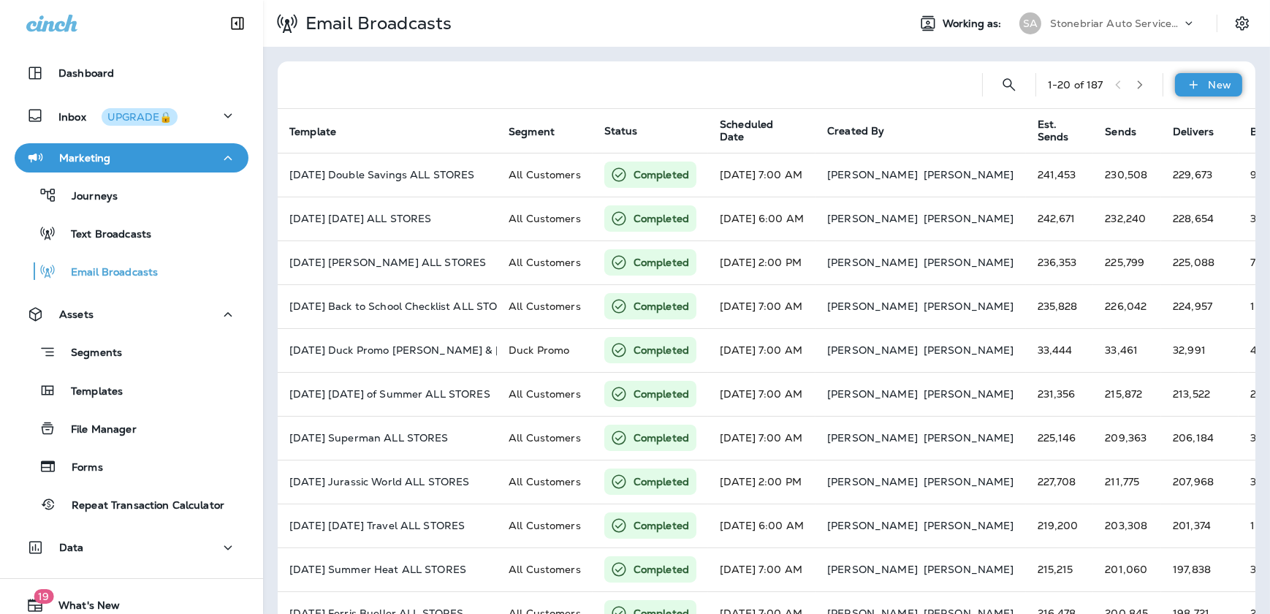
click at [1199, 90] on div "New" at bounding box center [1208, 84] width 67 height 23
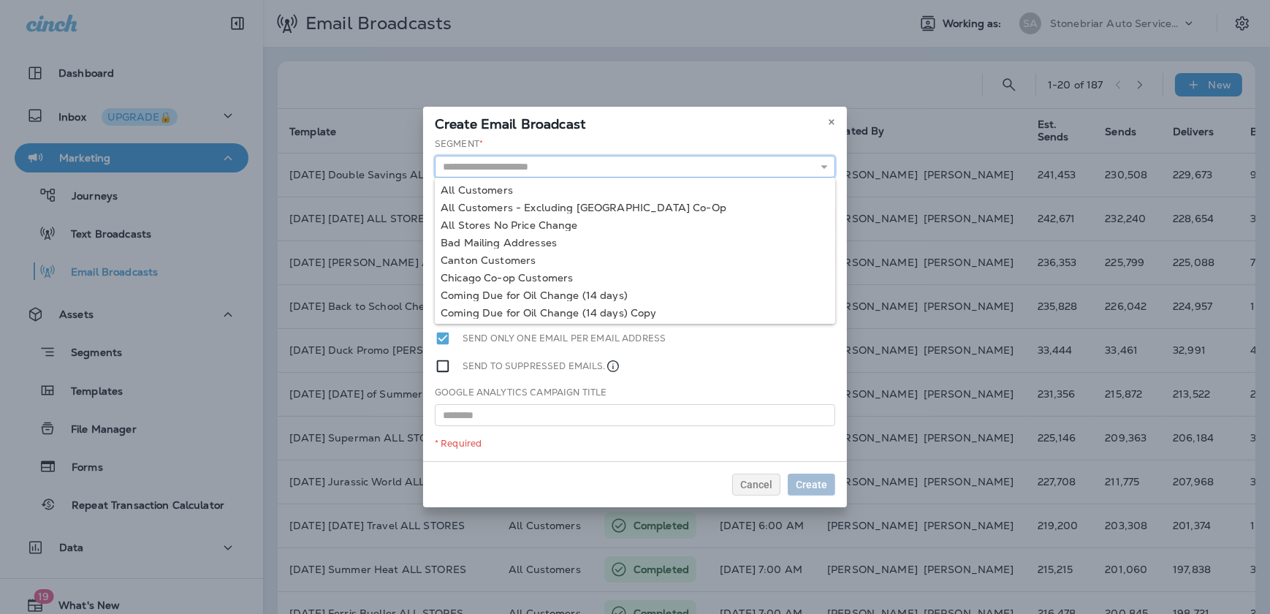
click at [452, 175] on input "text" at bounding box center [635, 167] width 401 height 22
type input "**********"
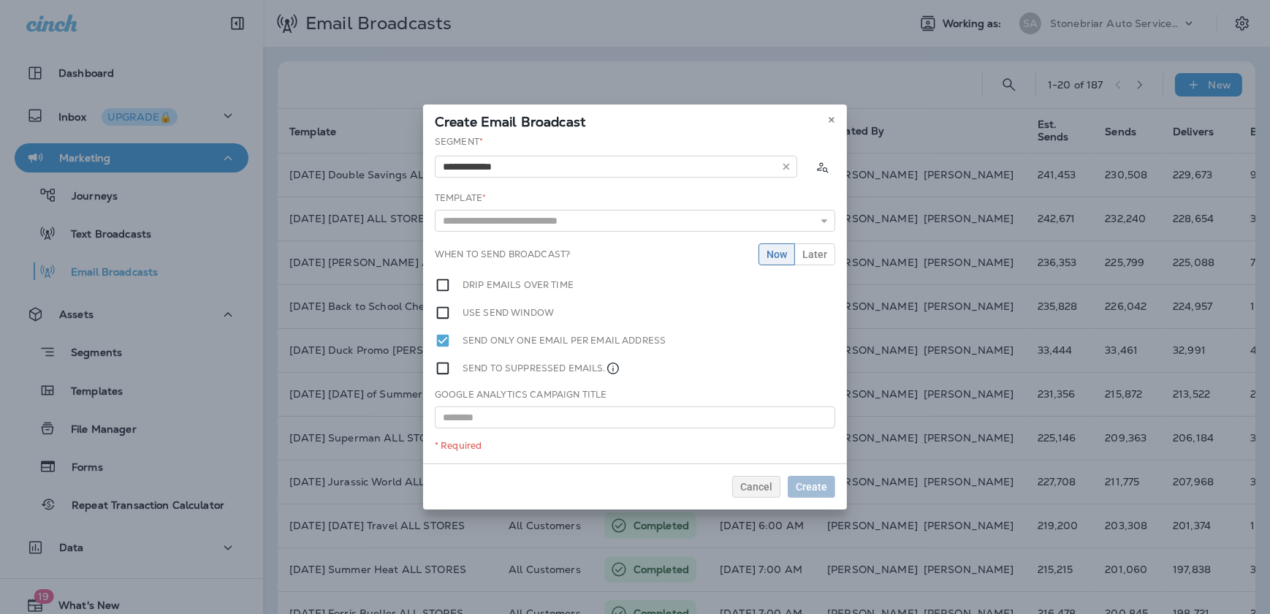
click at [458, 186] on div "**********" at bounding box center [635, 299] width 424 height 328
click at [463, 222] on input "text" at bounding box center [635, 221] width 401 height 22
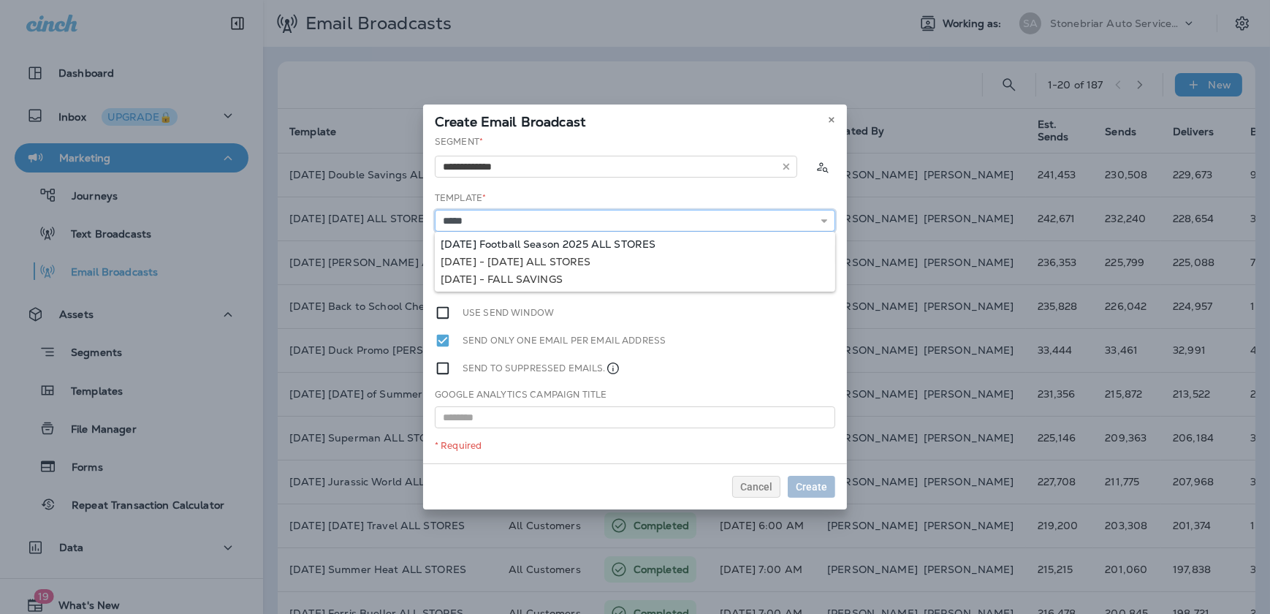
type input "**********"
click at [482, 242] on div "**********" at bounding box center [635, 299] width 424 height 328
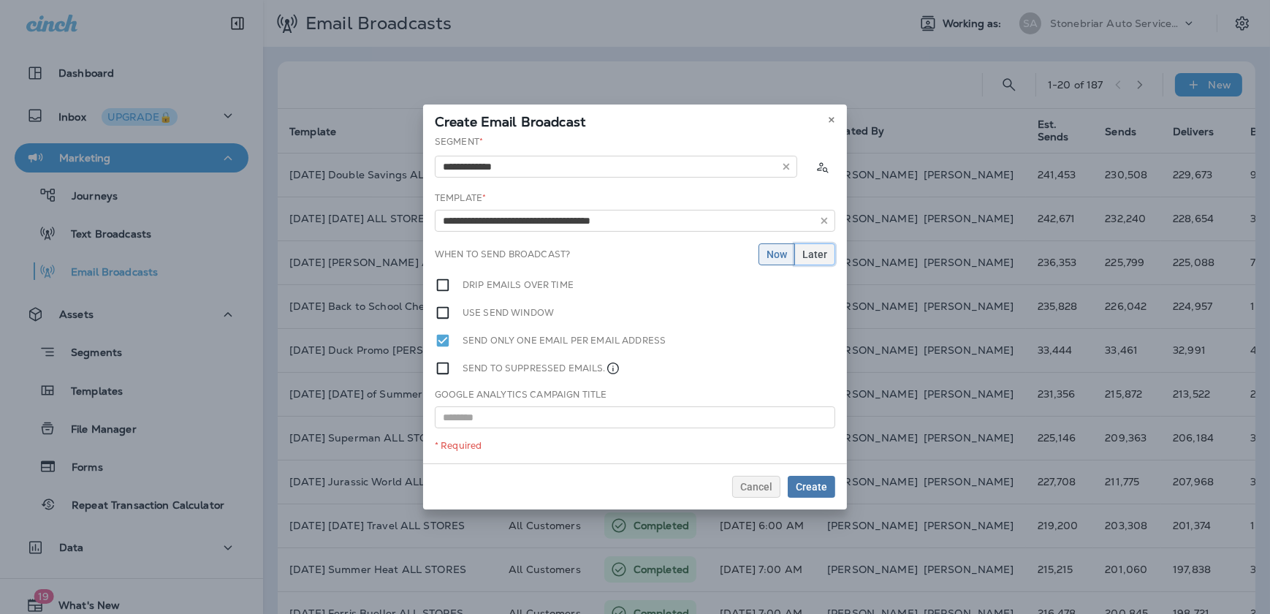
click at [811, 251] on span "Later" at bounding box center [815, 254] width 25 height 10
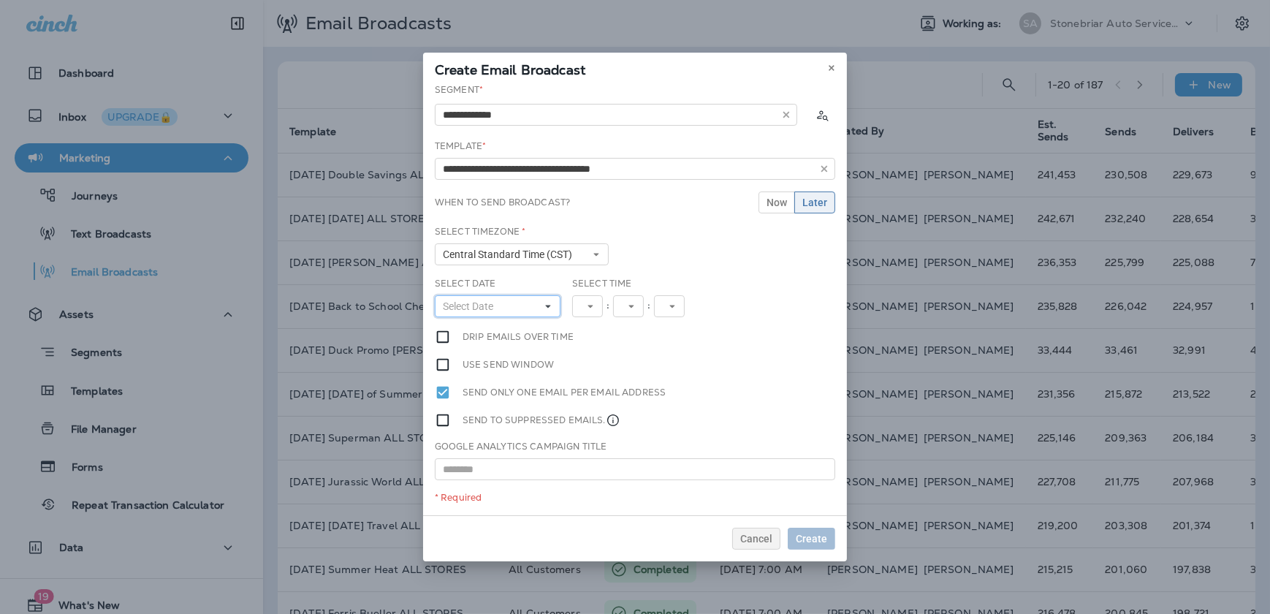
click at [541, 307] on button "Select Date" at bounding box center [498, 306] width 126 height 22
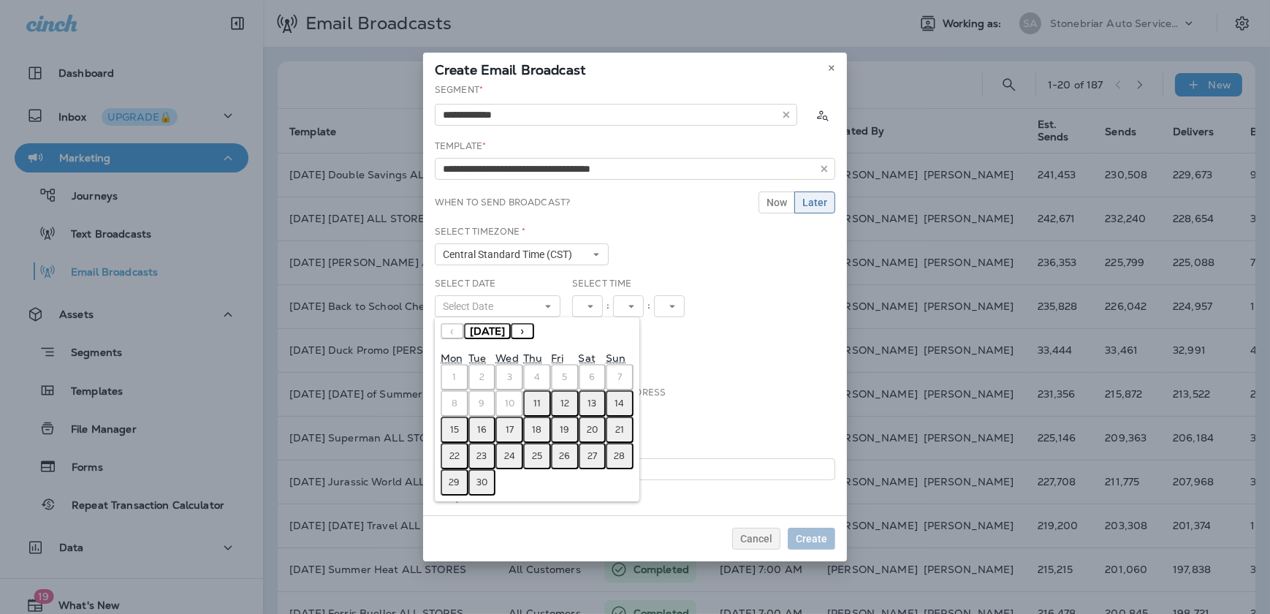
click at [559, 401] on button "12" at bounding box center [565, 403] width 28 height 26
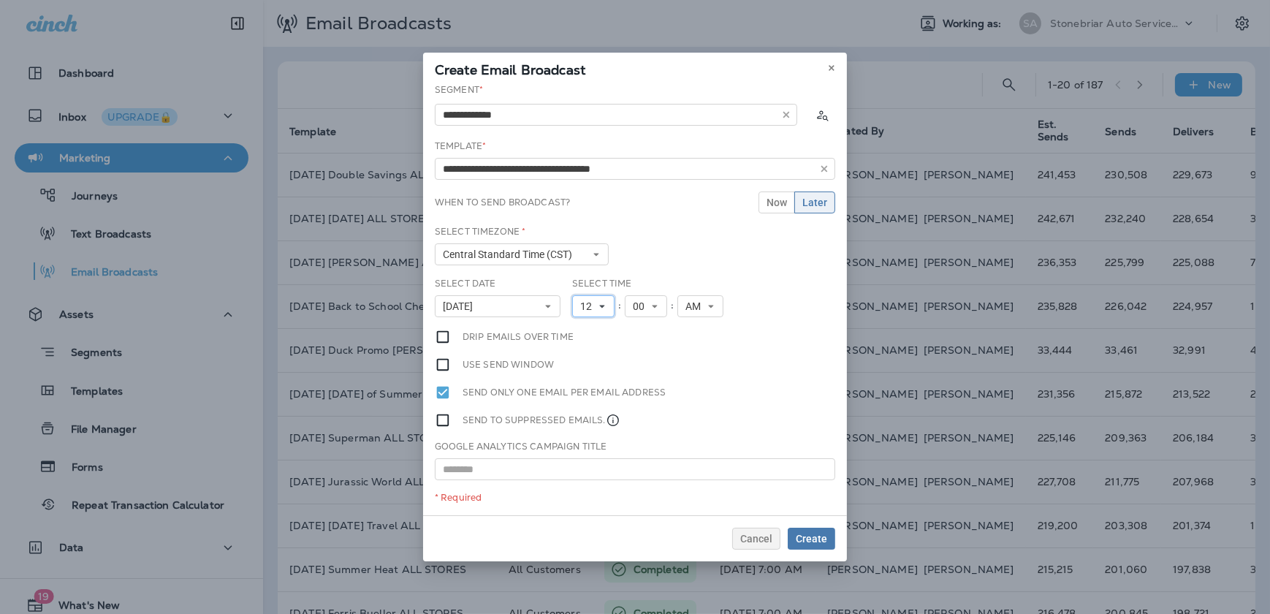
click at [600, 307] on icon at bounding box center [602, 306] width 9 height 9
click at [586, 429] on link "7" at bounding box center [593, 435] width 42 height 18
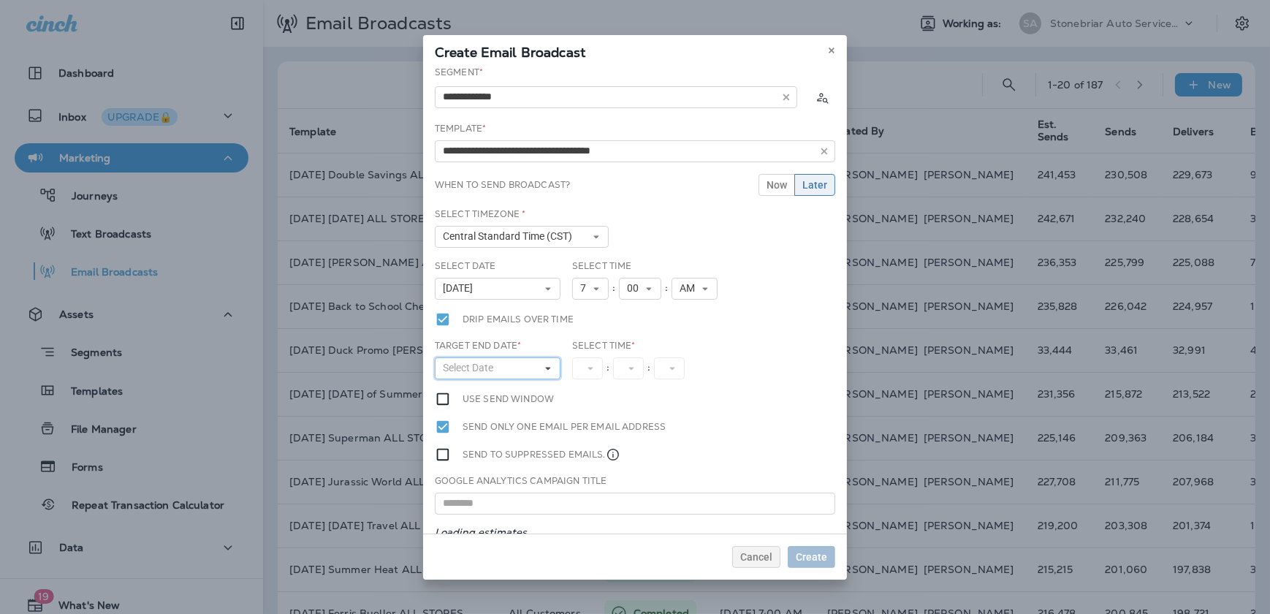
click at [527, 365] on button "Select Date" at bounding box center [498, 368] width 126 height 22
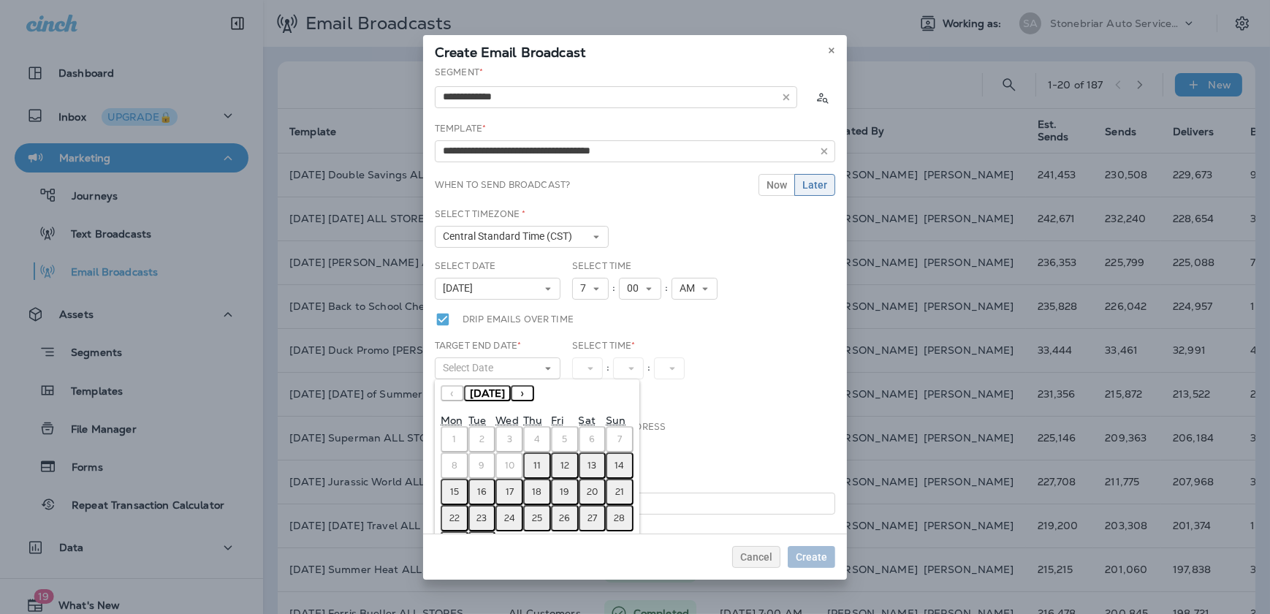
click at [561, 460] on abbr "12" at bounding box center [565, 466] width 9 height 12
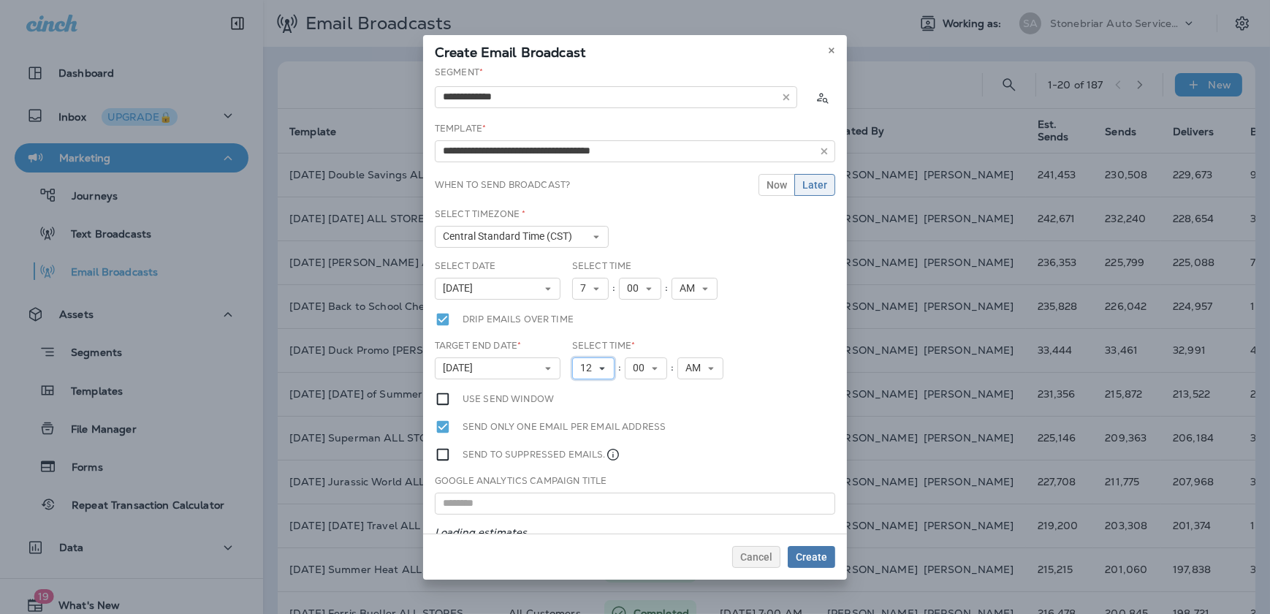
click at [588, 373] on button "12" at bounding box center [593, 368] width 42 height 22
click at [593, 459] on link "5" at bounding box center [593, 462] width 42 height 18
click at [672, 364] on button "AM" at bounding box center [695, 368] width 46 height 22
click at [674, 404] on link "PM" at bounding box center [695, 410] width 46 height 18
click at [649, 400] on div "Use send window" at bounding box center [635, 399] width 401 height 16
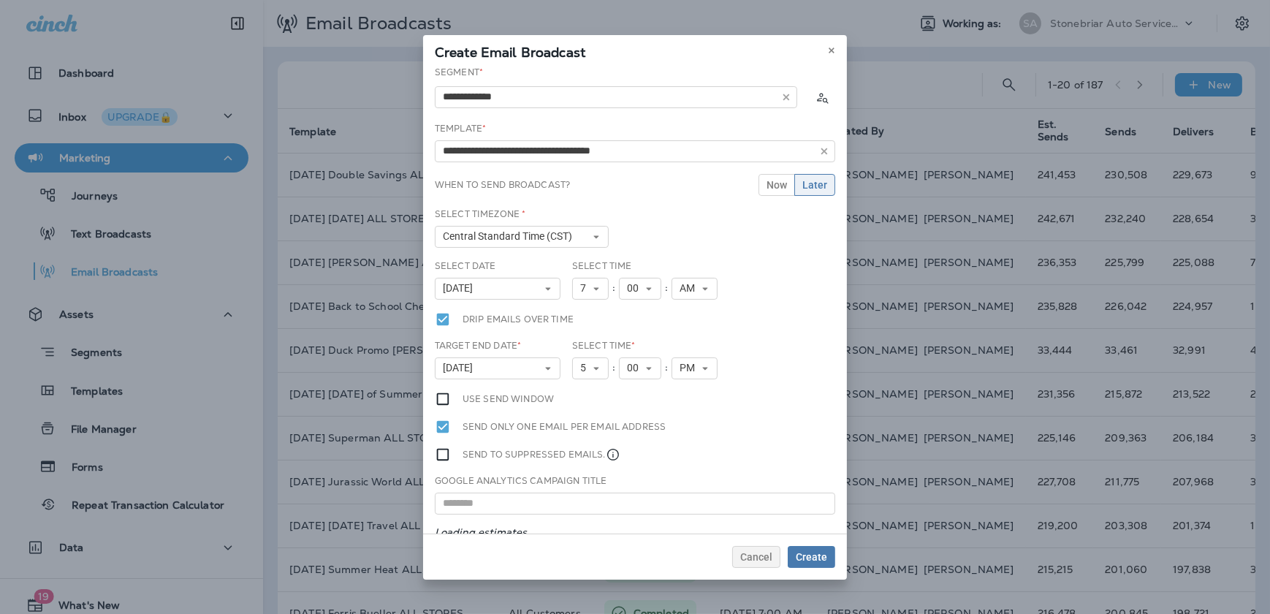
click at [597, 374] on div "Select Time * 5 1 2 3 4 5 6 7 8 9 10 11 12 : 00 00 01 02 03 04 05 06 07 08 09 1…" at bounding box center [648, 365] width 165 height 52
click at [592, 365] on icon at bounding box center [596, 368] width 9 height 9
click at [589, 488] on link "7" at bounding box center [590, 497] width 37 height 18
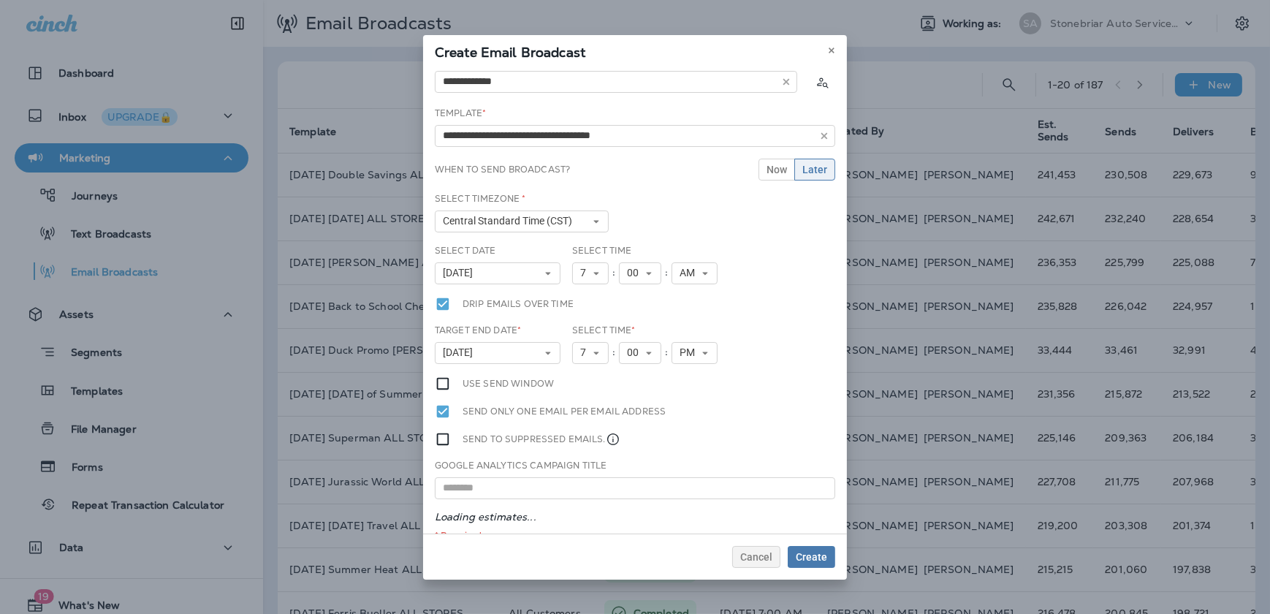
scroll to position [30, 0]
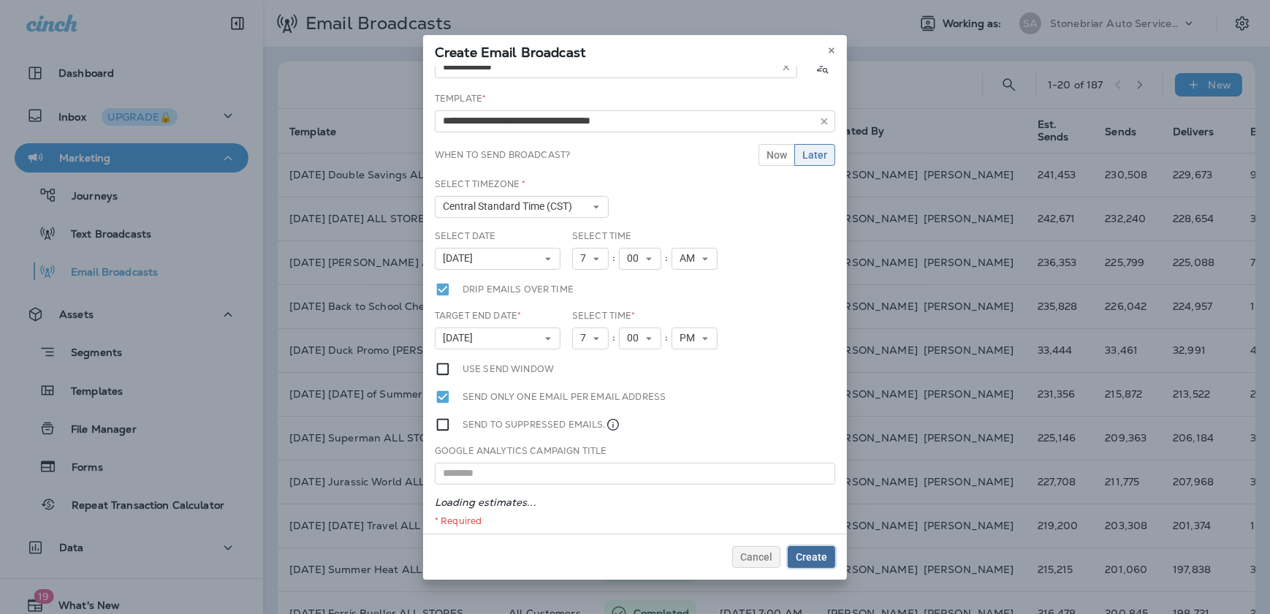
click at [805, 547] on button "Create" at bounding box center [812, 557] width 48 height 22
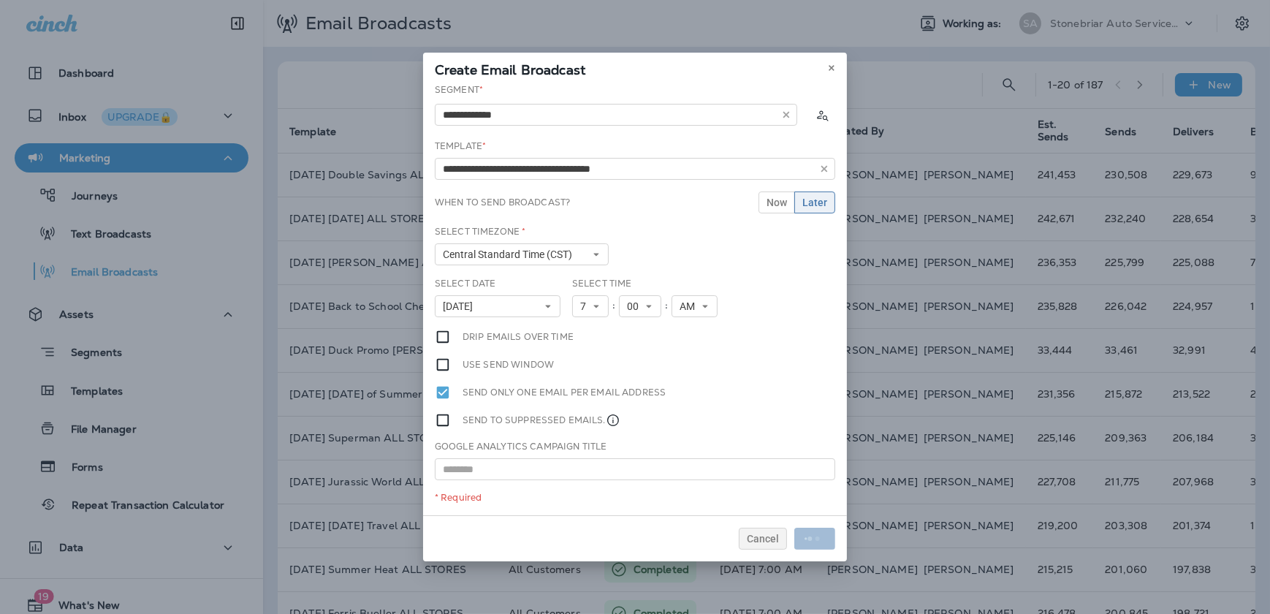
scroll to position [0, 0]
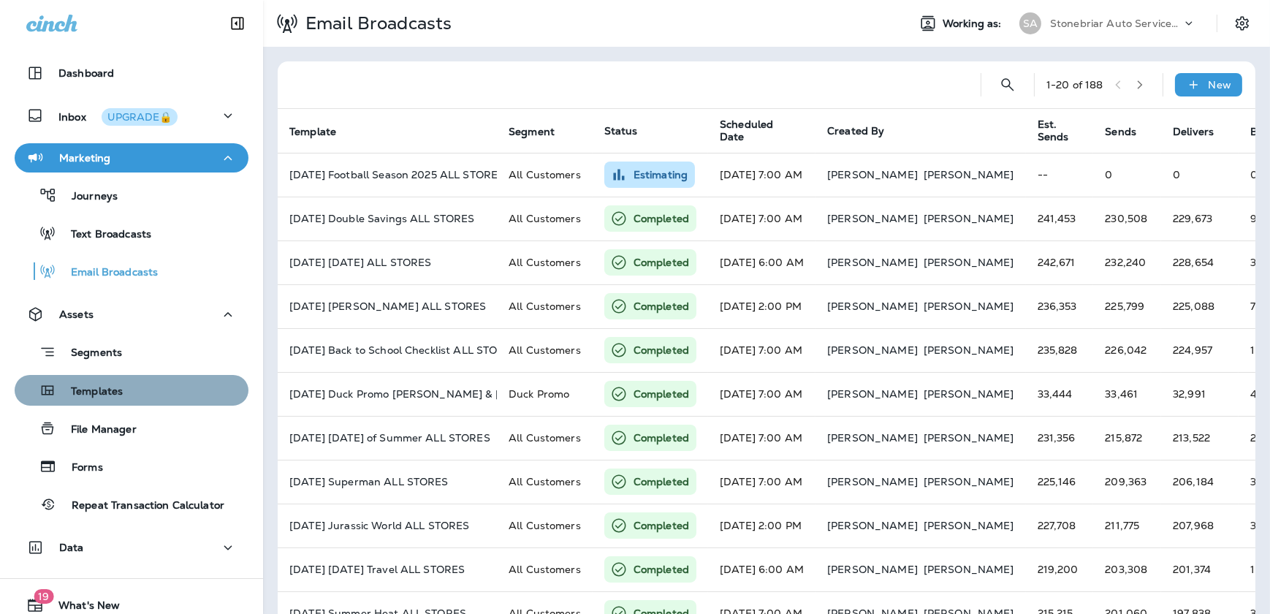
click at [159, 392] on div "Templates" at bounding box center [131, 390] width 222 height 22
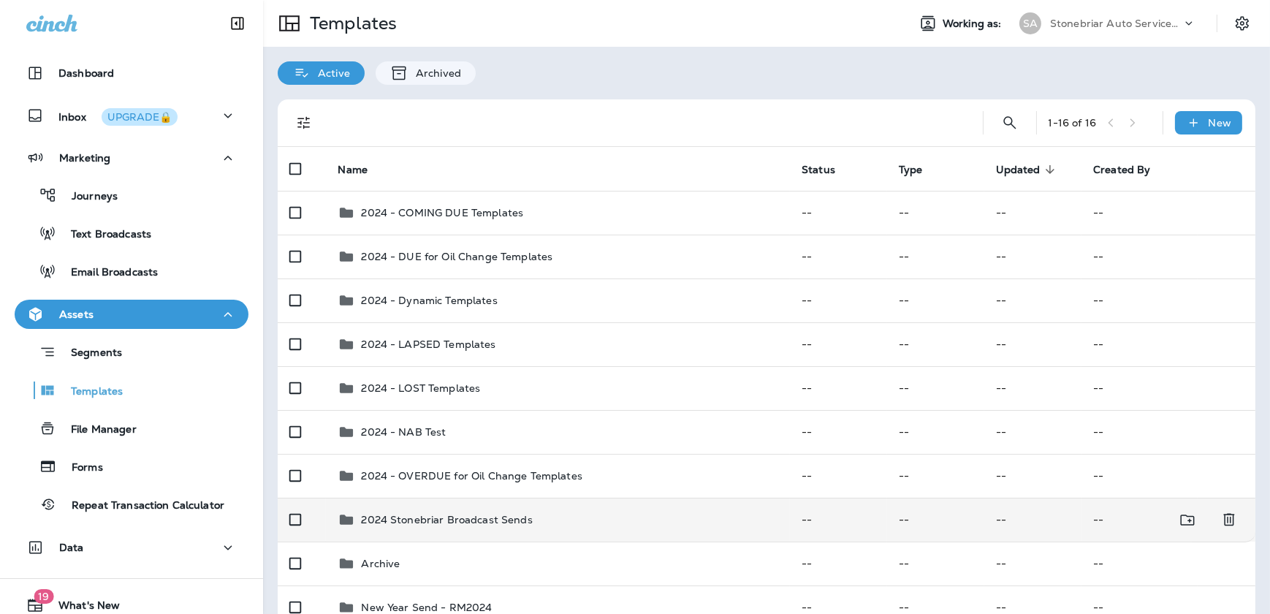
click at [416, 507] on td "2024 Stonebriar Broadcast Sends" at bounding box center [558, 520] width 464 height 44
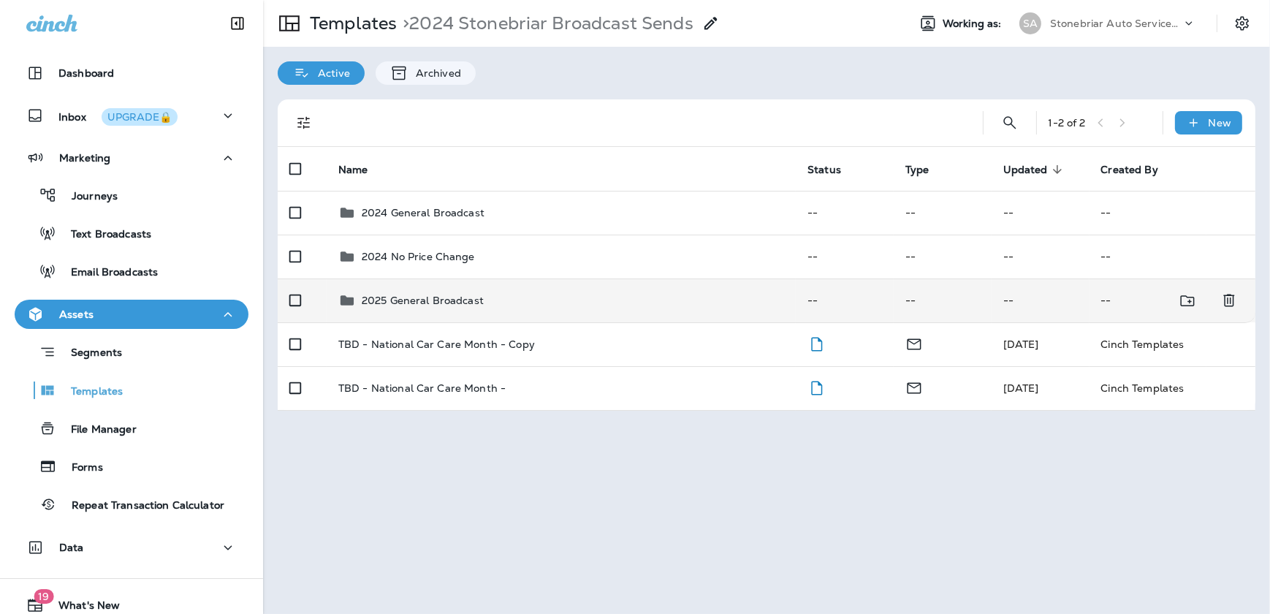
click at [414, 297] on p "2025 General Broadcast" at bounding box center [423, 301] width 122 height 12
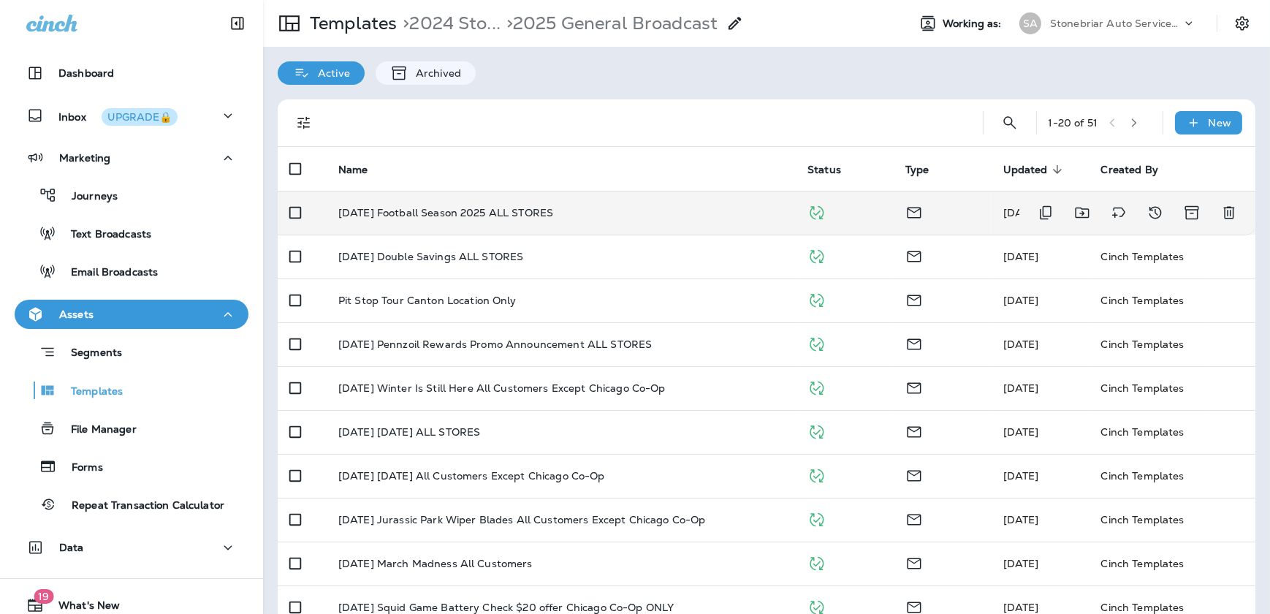
click at [372, 216] on p "[DATE] Football Season 2025 ALL STORES" at bounding box center [445, 213] width 215 height 12
